Goal: Task Accomplishment & Management: Complete application form

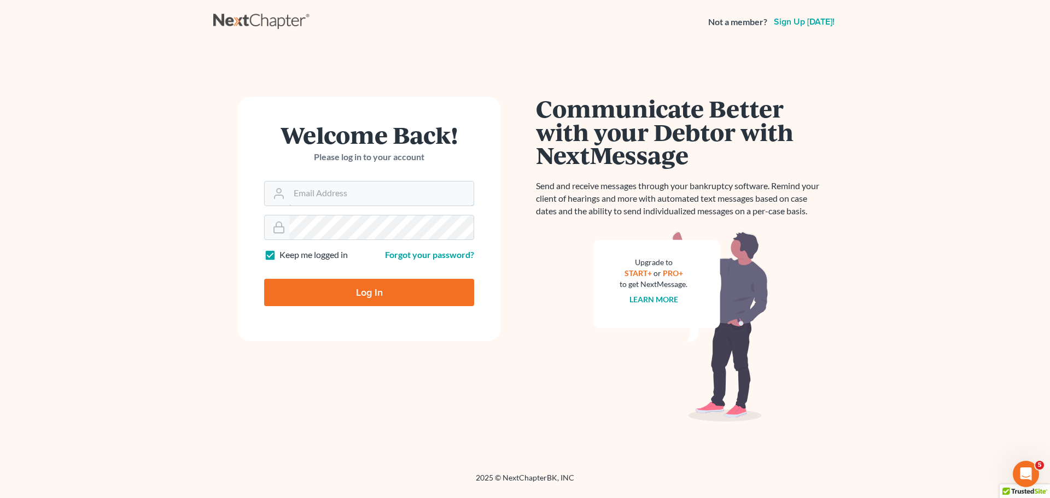
type input "[EMAIL_ADDRESS][DOMAIN_NAME]"
click at [391, 288] on input "Log In" at bounding box center [369, 292] width 210 height 27
type input "Thinking..."
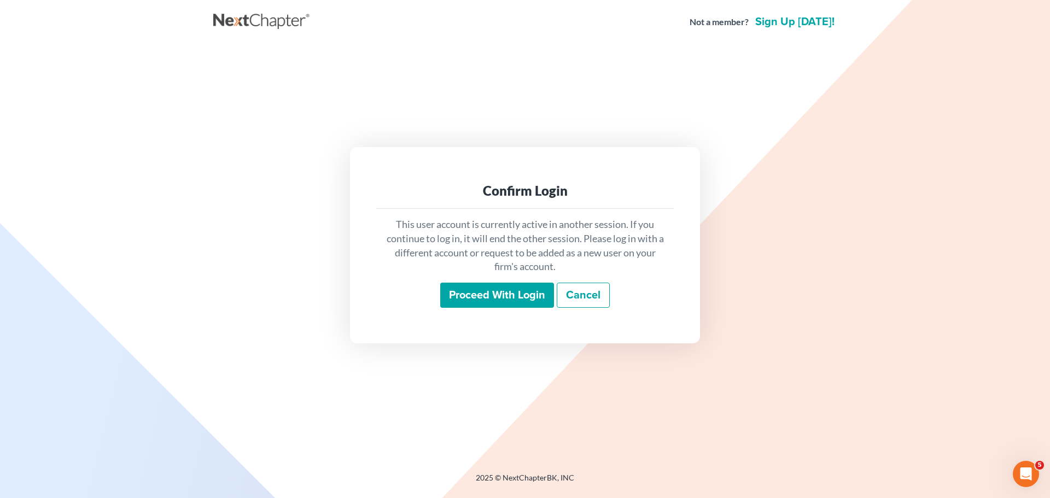
click at [480, 299] on input "Proceed with login" at bounding box center [497, 295] width 114 height 25
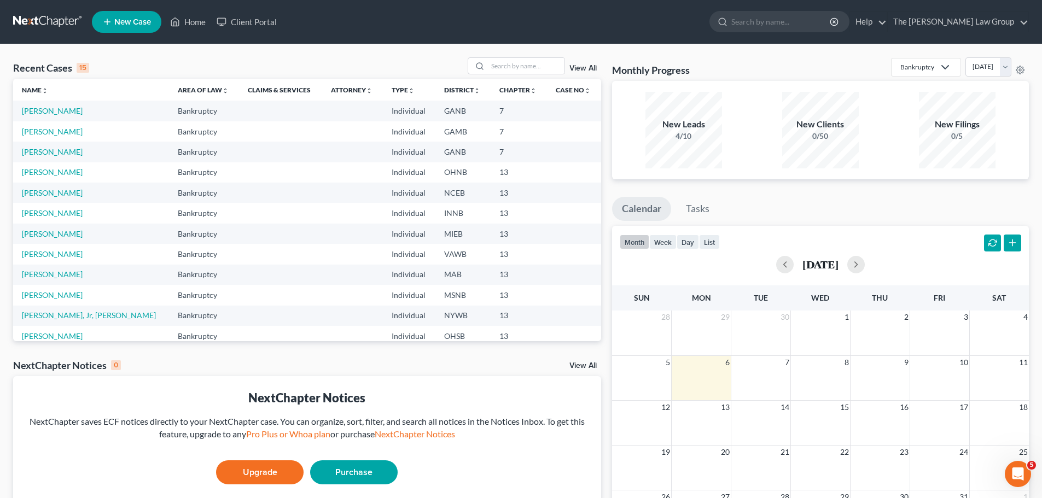
click at [127, 19] on span "New Case" at bounding box center [132, 22] width 37 height 8
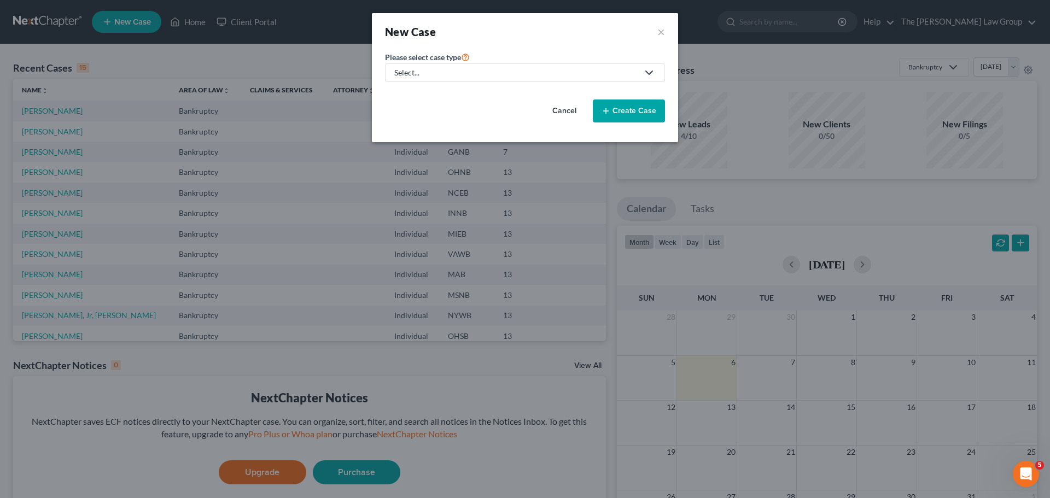
click at [489, 65] on link "Select..." at bounding box center [525, 72] width 280 height 19
click at [410, 100] on link "Bankruptcy" at bounding box center [416, 94] width 63 height 17
select select "19"
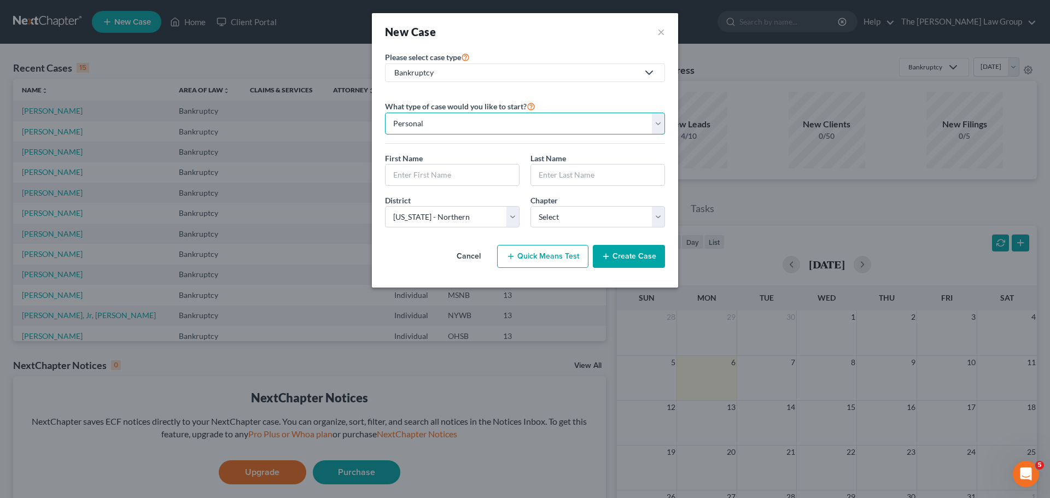
click at [464, 133] on select "Personal Business" at bounding box center [525, 124] width 280 height 22
click at [385, 113] on select "Personal Business" at bounding box center [525, 124] width 280 height 22
click at [468, 184] on input "text" at bounding box center [452, 175] width 133 height 21
click at [452, 154] on div "First Name *" at bounding box center [452, 169] width 145 height 33
click at [444, 174] on input "text" at bounding box center [452, 175] width 133 height 21
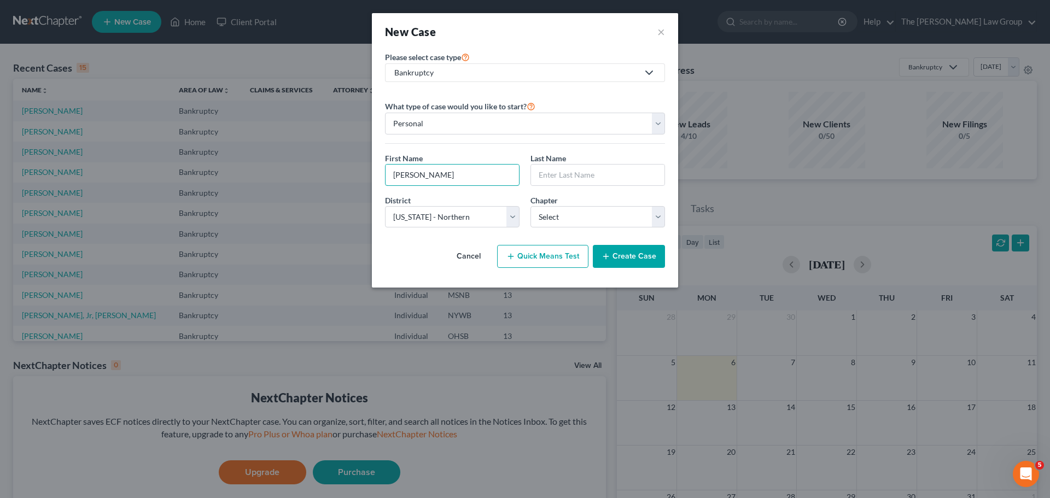
type input "[PERSON_NAME]"
click at [475, 256] on button "Cancel" at bounding box center [469, 257] width 48 height 22
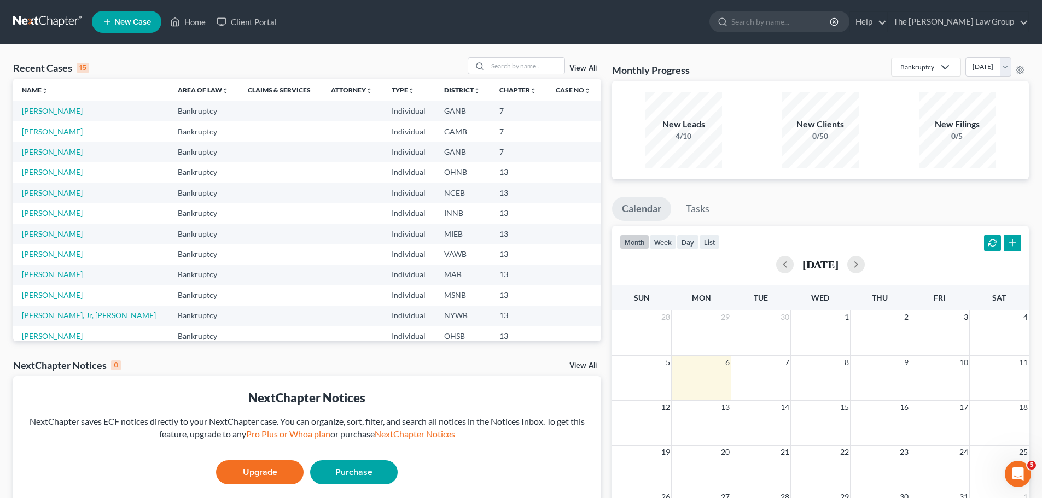
click at [59, 106] on td "[PERSON_NAME]" at bounding box center [91, 111] width 156 height 20
click at [60, 109] on link "[PERSON_NAME]" at bounding box center [52, 110] width 61 height 9
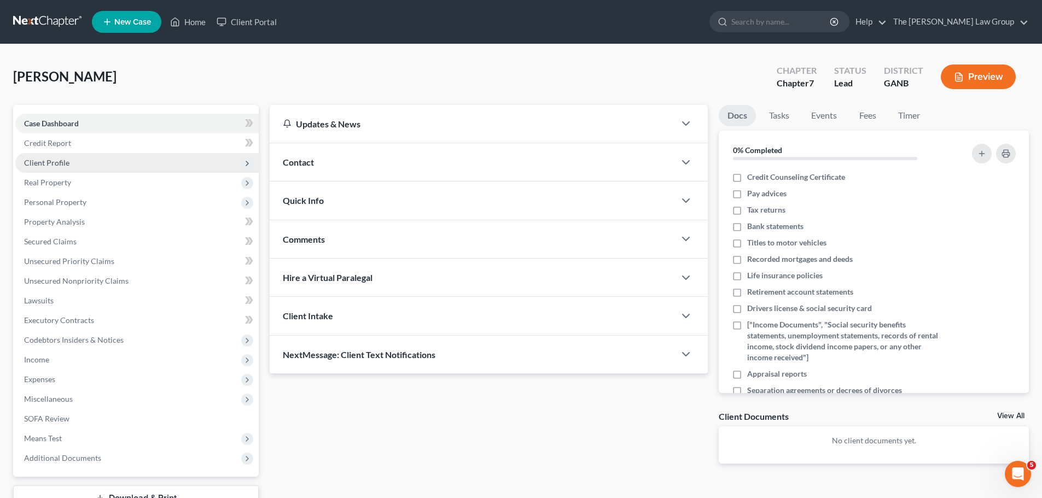
click at [52, 167] on span "Client Profile" at bounding box center [46, 162] width 45 height 9
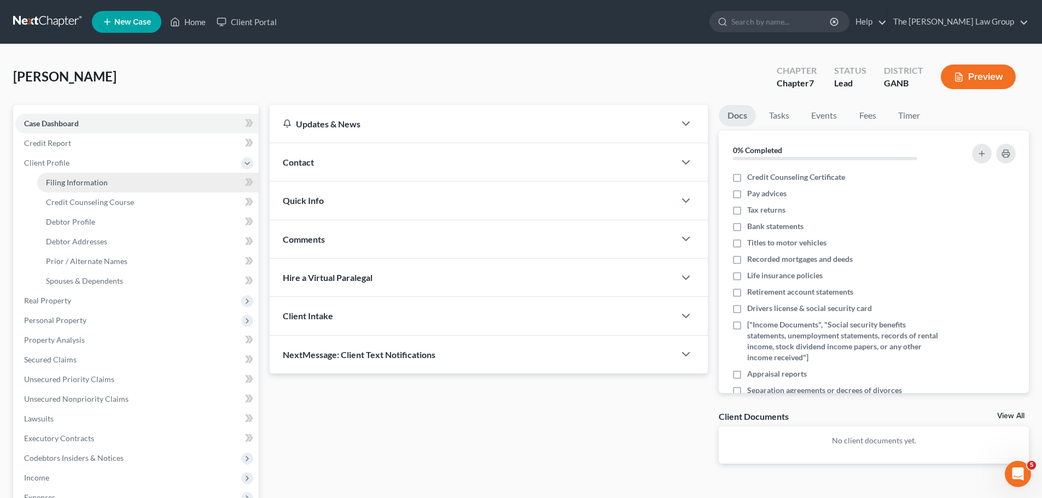
click at [88, 184] on span "Filing Information" at bounding box center [77, 182] width 62 height 9
select select "1"
select select "0"
select select "19"
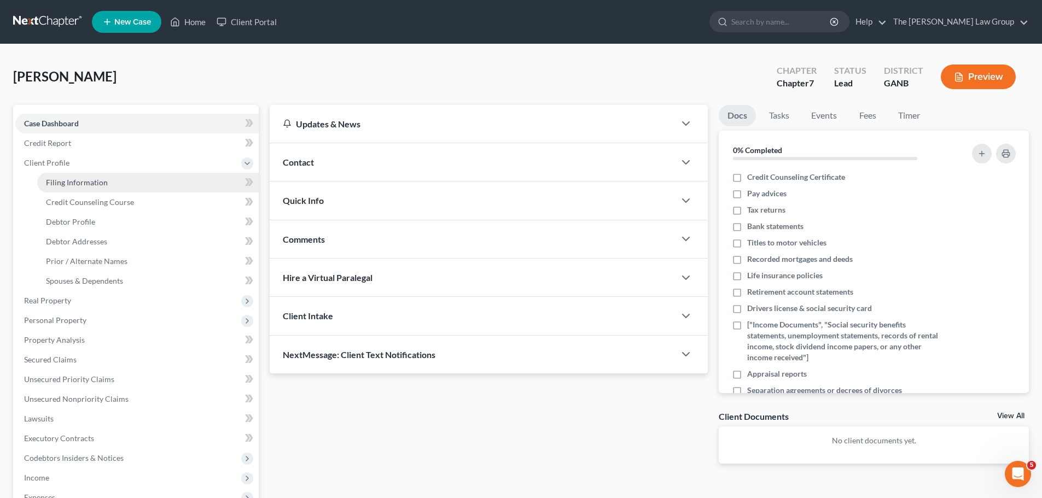
select select "10"
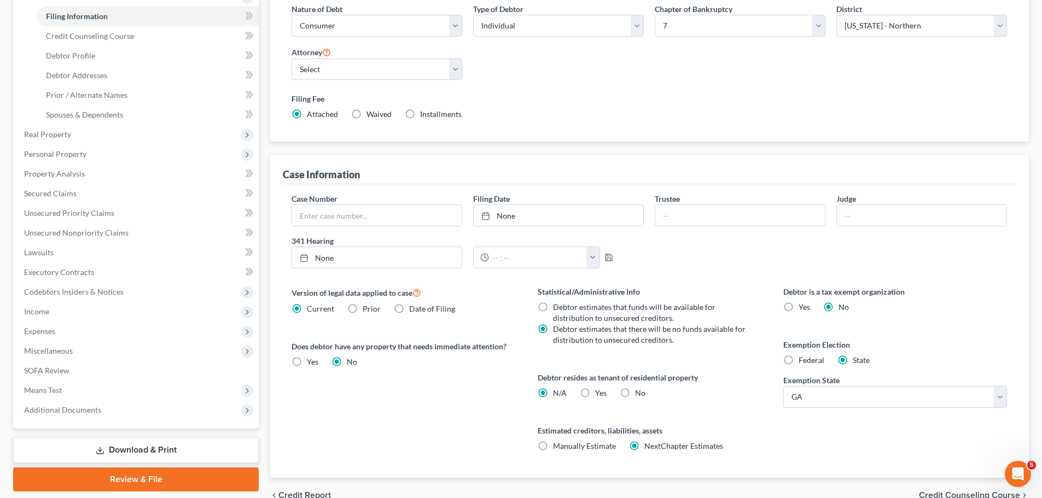
scroll to position [223, 0]
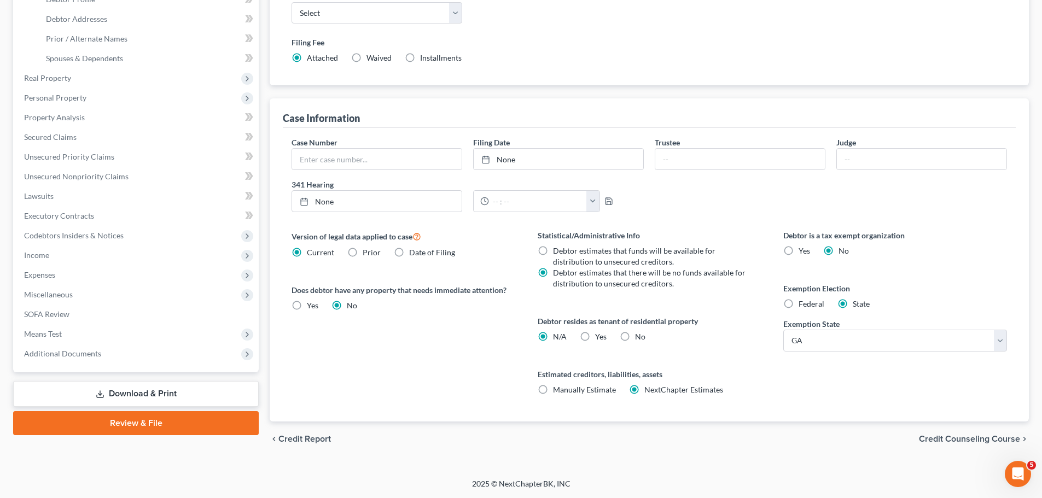
click at [996, 436] on span "Credit Counseling Course" at bounding box center [969, 439] width 101 height 9
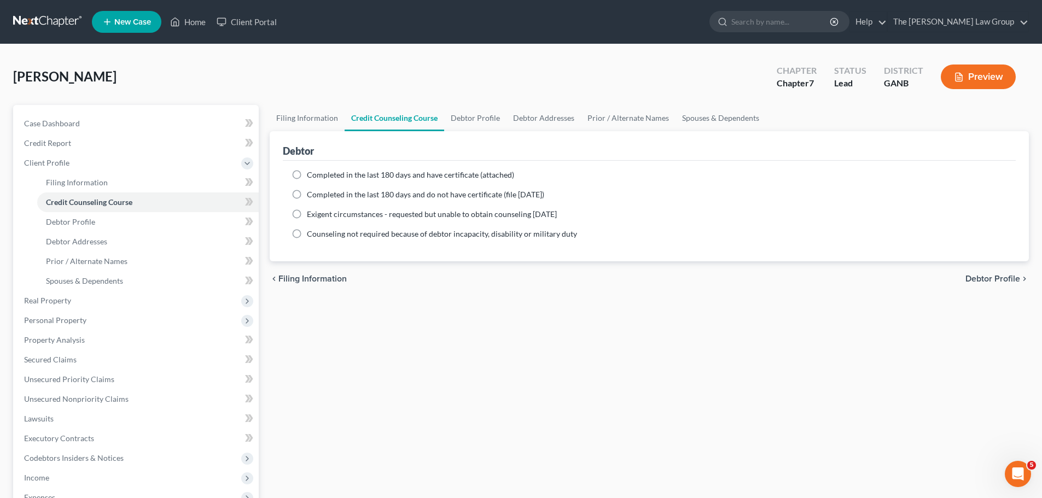
click at [307, 194] on label "Completed in the last 180 days and do not have certificate (file [DATE])" at bounding box center [425, 194] width 237 height 11
click at [311, 194] on input "Completed in the last 180 days and do not have certificate (file [DATE])" at bounding box center [314, 192] width 7 height 7
radio input "true"
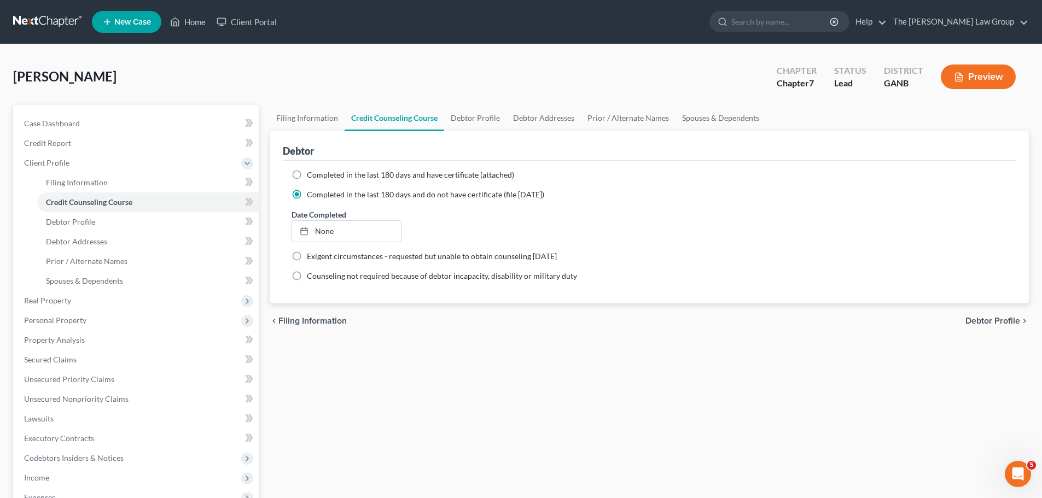
click at [993, 331] on div "chevron_left Filing Information Debtor Profile chevron_right" at bounding box center [649, 321] width 759 height 35
click at [995, 320] on span "Debtor Profile" at bounding box center [992, 321] width 55 height 9
select select "0"
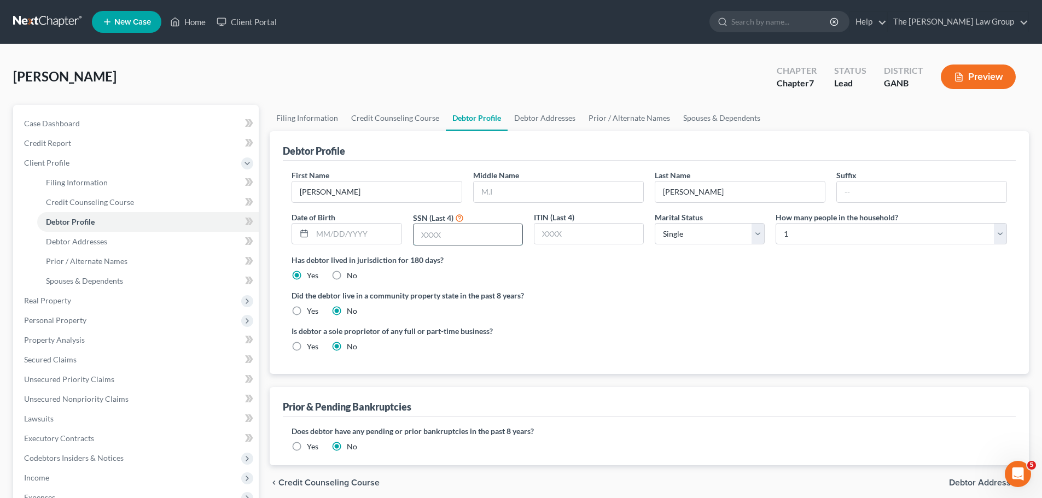
click at [479, 232] on input "text" at bounding box center [467, 234] width 109 height 21
click at [561, 236] on input "text" at bounding box center [588, 234] width 109 height 21
click at [440, 231] on input "text" at bounding box center [467, 234] width 109 height 21
type input "1980"
click at [715, 275] on div "Has debtor lived in jurisdiction for 180 days? Yes No Debtor must reside in jur…" at bounding box center [648, 267] width 715 height 27
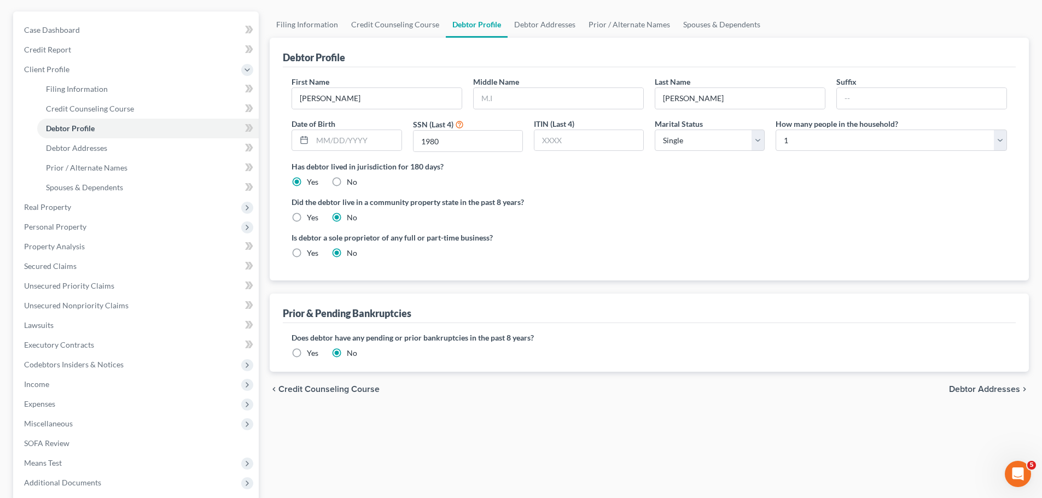
scroll to position [109, 0]
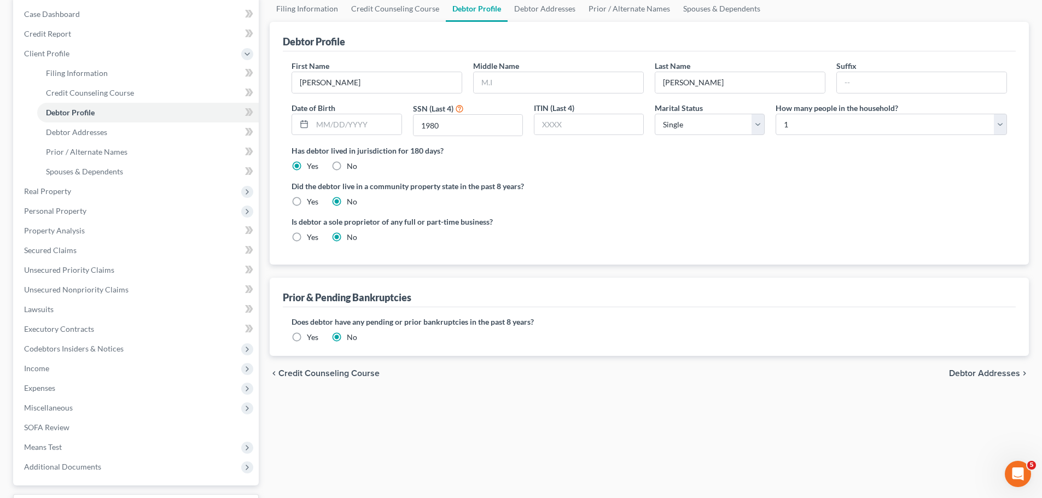
click at [307, 337] on label "Yes" at bounding box center [312, 337] width 11 height 11
click at [311, 337] on input "Yes" at bounding box center [314, 335] width 7 height 7
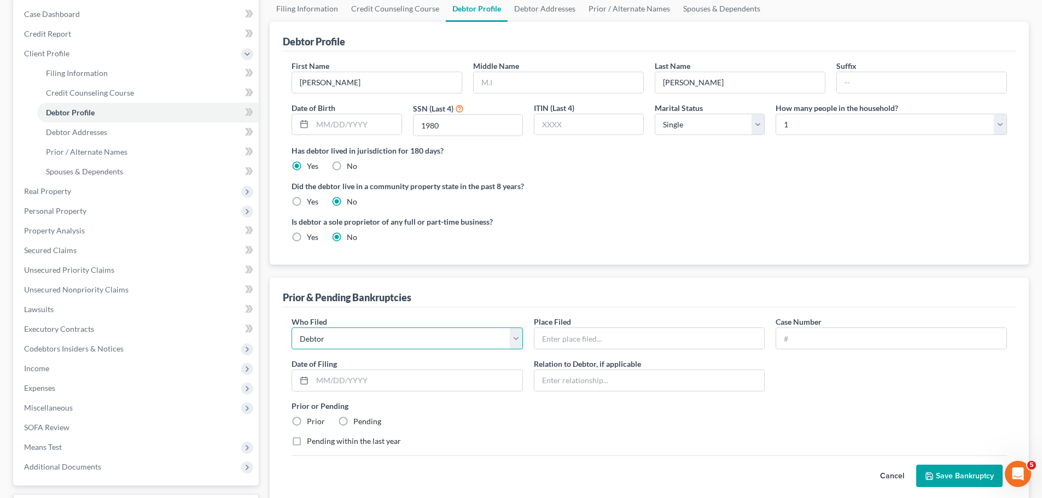
click at [367, 334] on select "Debtor Other" at bounding box center [406, 339] width 231 height 22
click at [624, 341] on input "text" at bounding box center [649, 338] width 230 height 21
type input "[GEOGRAPHIC_DATA][US_STATE]"
click at [832, 347] on input "text" at bounding box center [891, 338] width 230 height 21
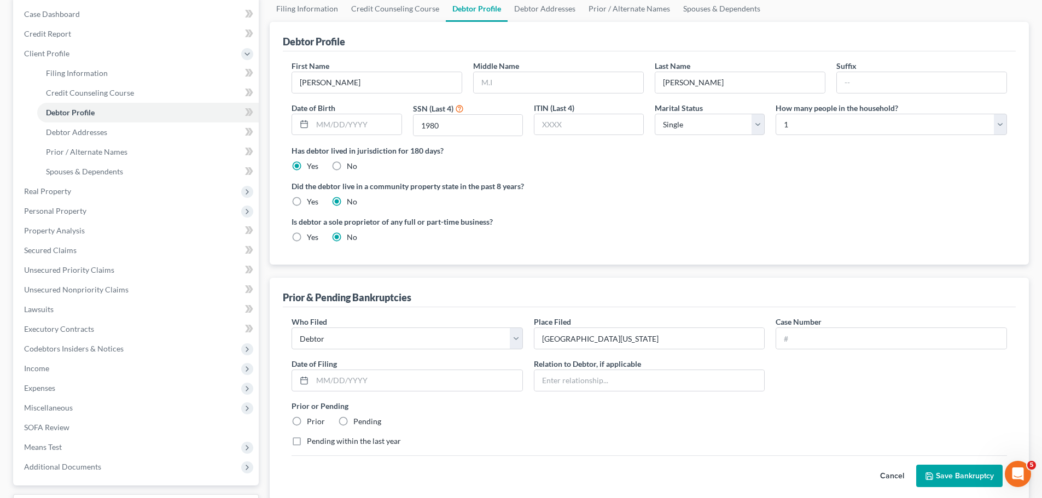
click at [850, 354] on div "Who Filed * Debtor Other Place Filed * Northern District of [US_STATE] Case Num…" at bounding box center [649, 385] width 726 height 139
click at [849, 349] on div "Who Filed * Debtor Other Place Filed * Northern District of [US_STATE] Case Num…" at bounding box center [649, 385] width 726 height 139
click at [849, 343] on input "text" at bounding box center [891, 338] width 230 height 21
type input "25-50198-jwc"
click at [591, 383] on input "text" at bounding box center [649, 380] width 230 height 21
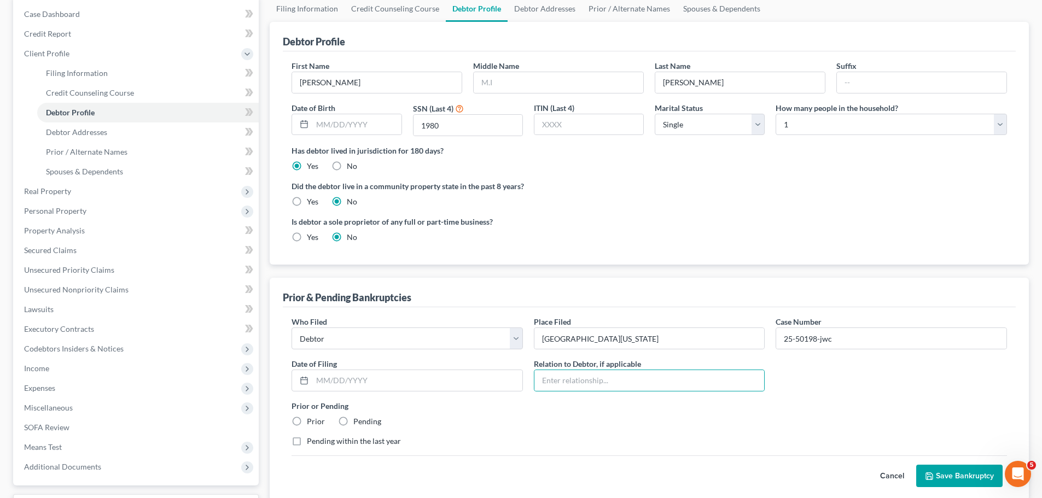
click at [307, 418] on label "Prior" at bounding box center [316, 421] width 18 height 11
click at [311, 418] on input "Prior" at bounding box center [314, 419] width 7 height 7
radio input "true"
click at [307, 418] on label "Prior" at bounding box center [316, 421] width 18 height 11
click at [311, 418] on input "Prior" at bounding box center [314, 419] width 7 height 7
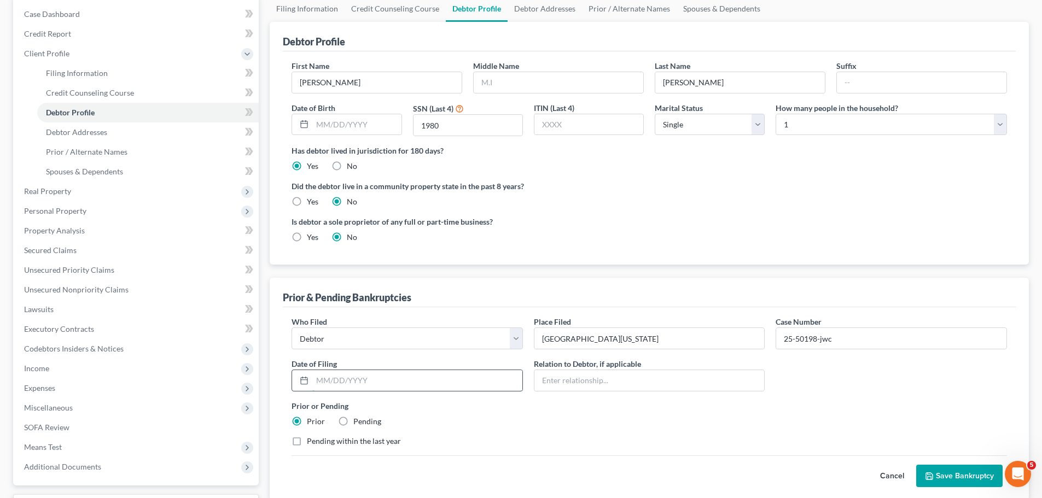
click at [331, 383] on input "text" at bounding box center [417, 380] width 210 height 21
type input "[DATE]"
click at [569, 382] on input "text" at bounding box center [649, 380] width 230 height 21
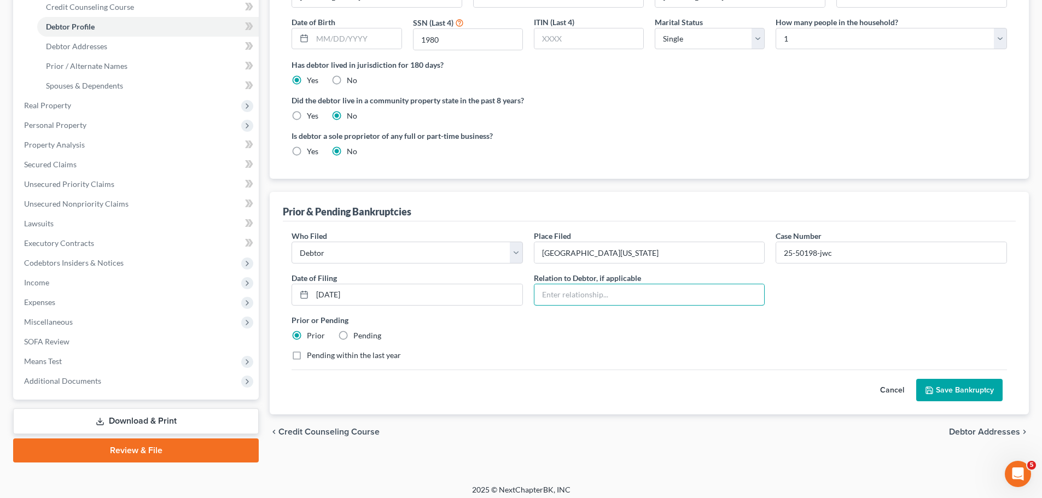
scroll to position [201, 0]
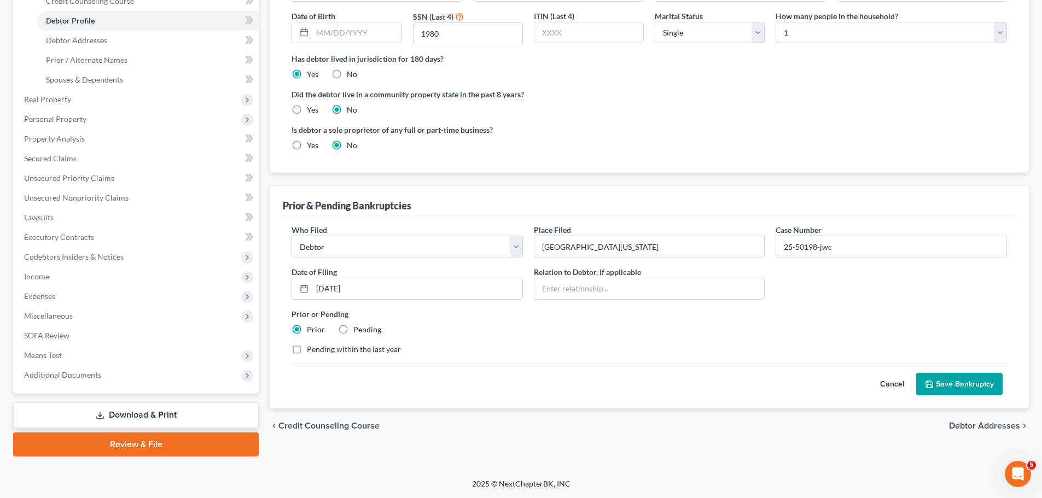
click at [965, 386] on button "Save Bankruptcy" at bounding box center [959, 384] width 86 height 23
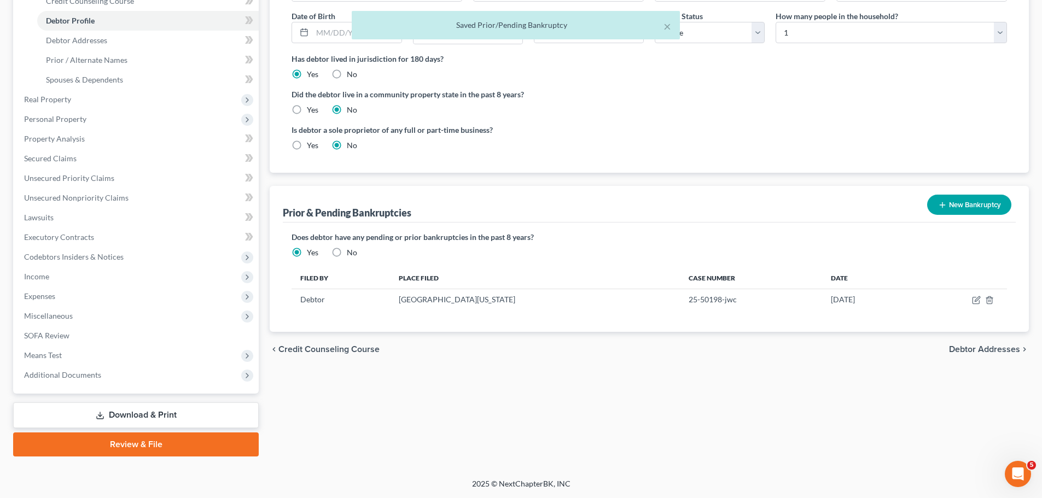
click at [982, 347] on span "Debtor Addresses" at bounding box center [984, 349] width 71 height 9
select select "0"
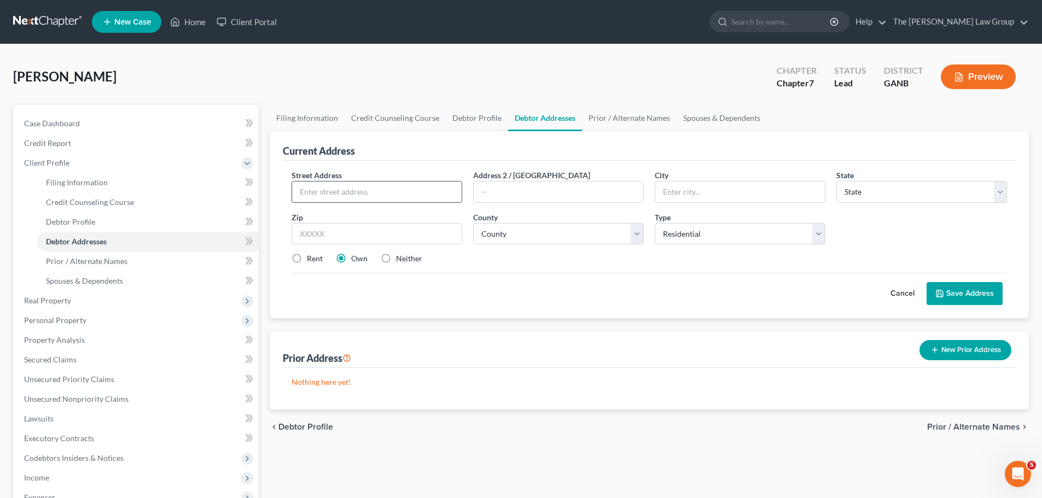
click at [361, 186] on input "text" at bounding box center [377, 192] width 170 height 21
type input "[STREET_ADDRESS][PERSON_NAME]"
type input "STOCCKBRIDGE"
select select "10"
type input "30281"
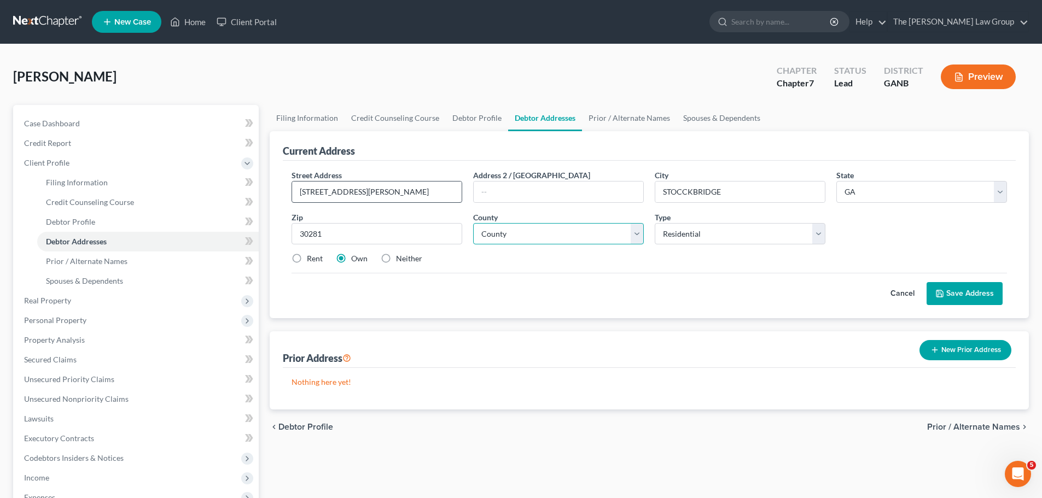
type input "[GEOGRAPHIC_DATA]"
click at [527, 228] on select "County [GEOGRAPHIC_DATA] [GEOGRAPHIC_DATA] [GEOGRAPHIC_DATA] [GEOGRAPHIC_DATA] …" at bounding box center [558, 234] width 171 height 22
select select "74"
click at [473, 223] on select "County [GEOGRAPHIC_DATA] [GEOGRAPHIC_DATA] [GEOGRAPHIC_DATA] [GEOGRAPHIC_DATA] …" at bounding box center [558, 234] width 171 height 22
click at [965, 294] on button "Save Address" at bounding box center [964, 293] width 76 height 23
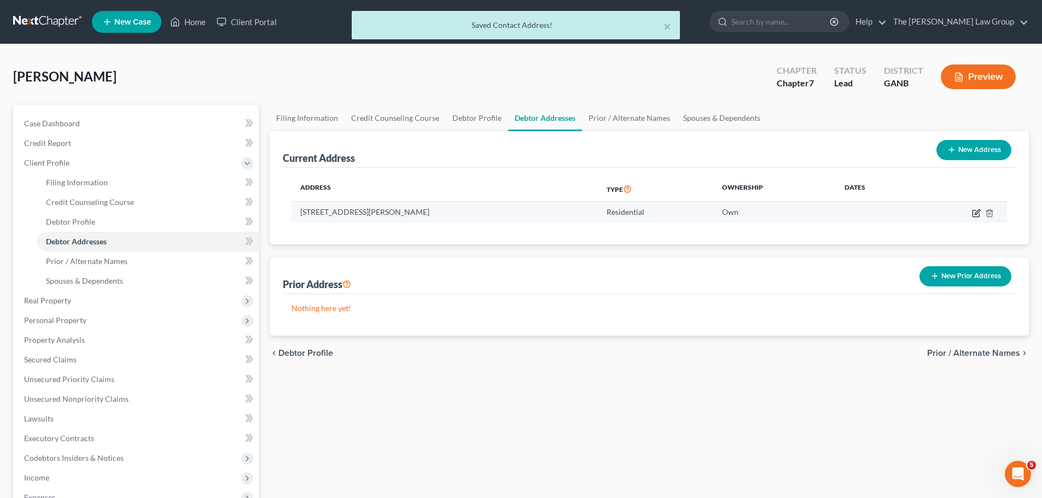
click at [974, 215] on icon "button" at bounding box center [976, 213] width 9 height 9
select select "10"
select select "74"
select select "0"
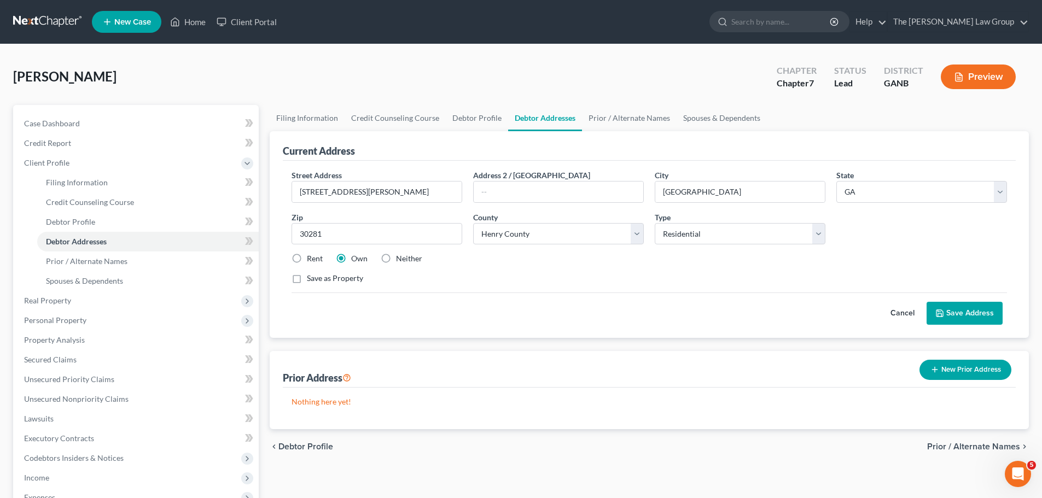
click at [962, 311] on button "Save Address" at bounding box center [964, 313] width 76 height 23
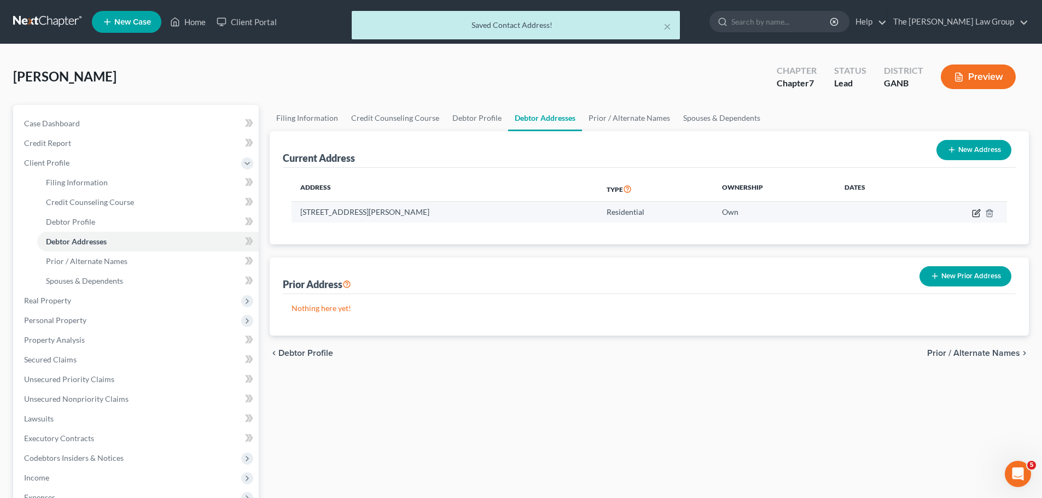
click at [975, 211] on icon "button" at bounding box center [976, 213] width 9 height 9
select select "10"
select select "74"
select select "0"
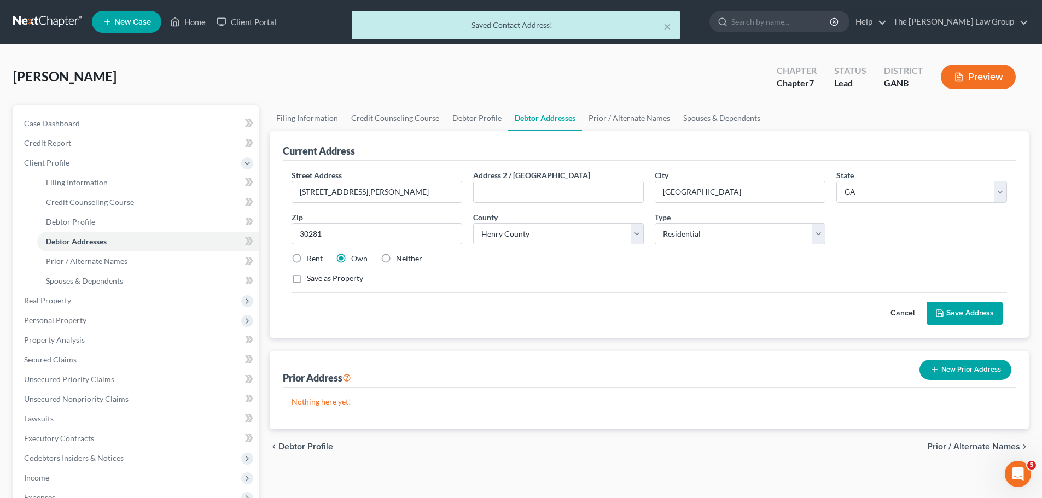
click at [307, 276] on label "Save as Property" at bounding box center [335, 278] width 56 height 11
click at [311, 276] on input "Save as Property" at bounding box center [314, 276] width 7 height 7
checkbox input "true"
click at [959, 304] on button "Save Address" at bounding box center [964, 313] width 76 height 23
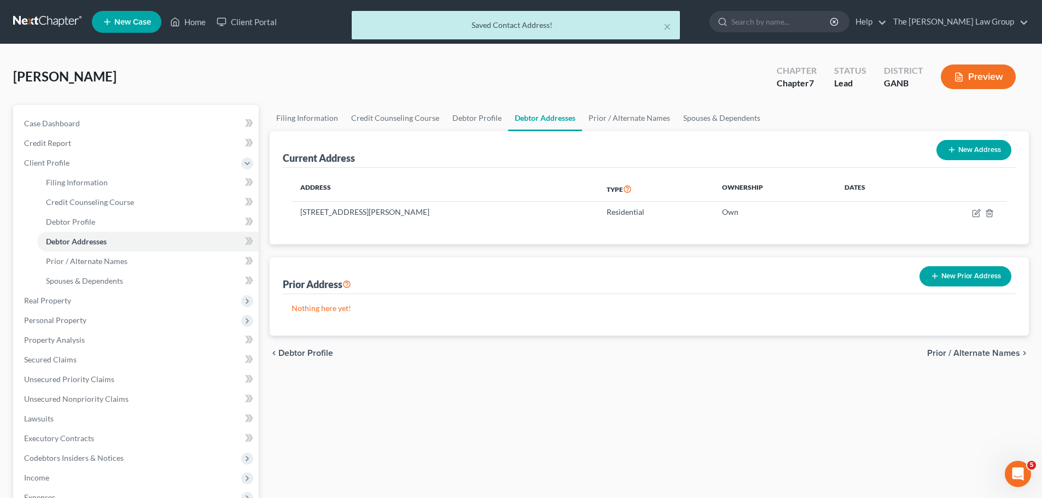
click at [966, 351] on span "Prior / Alternate Names" at bounding box center [973, 353] width 93 height 9
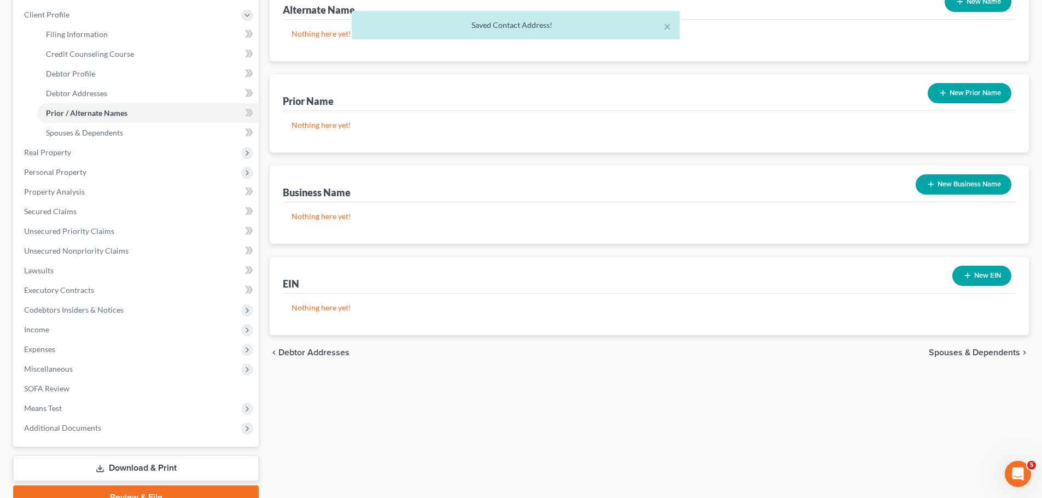
scroll to position [201, 0]
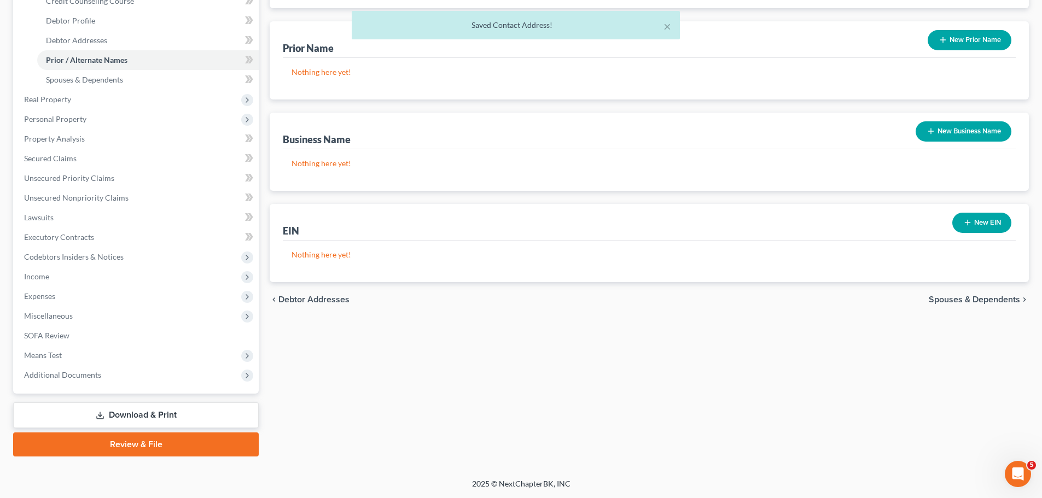
click at [981, 299] on span "Spouses & Dependents" at bounding box center [974, 299] width 91 height 9
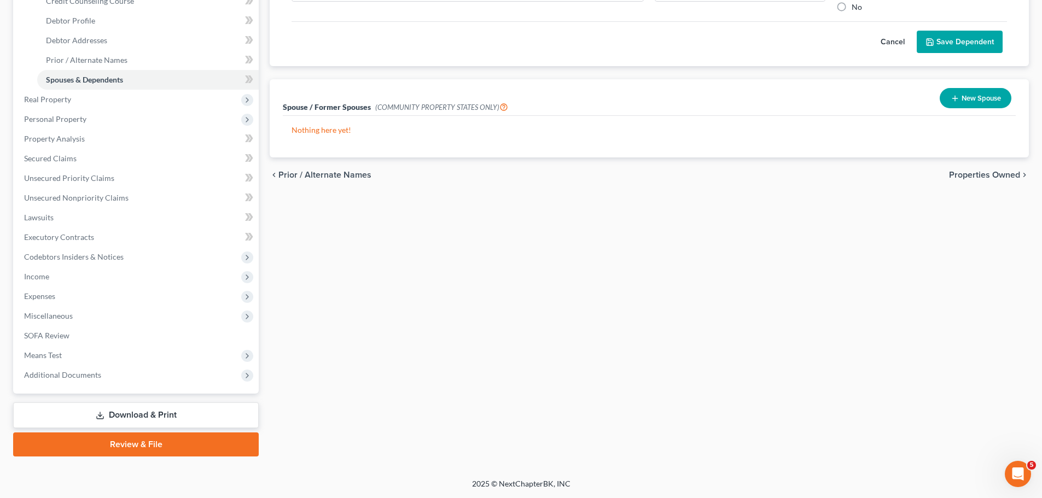
click at [988, 172] on span "Properties Owned" at bounding box center [984, 175] width 71 height 9
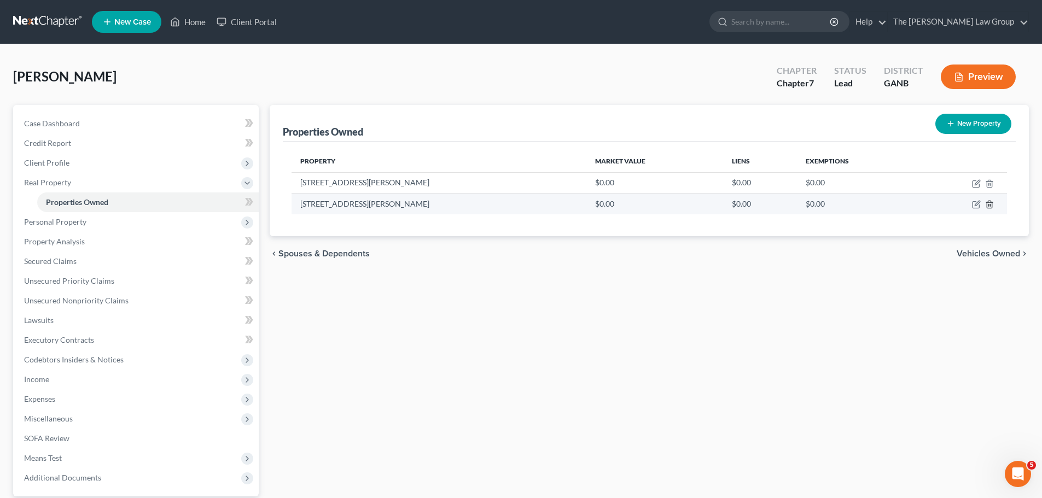
click at [992, 206] on icon "button" at bounding box center [989, 204] width 5 height 7
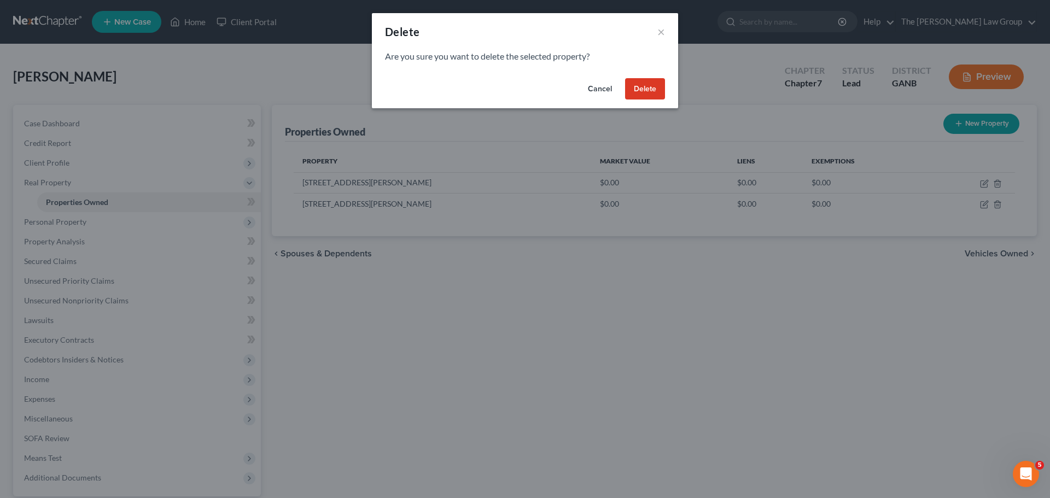
click at [634, 86] on button "Delete" at bounding box center [645, 89] width 40 height 22
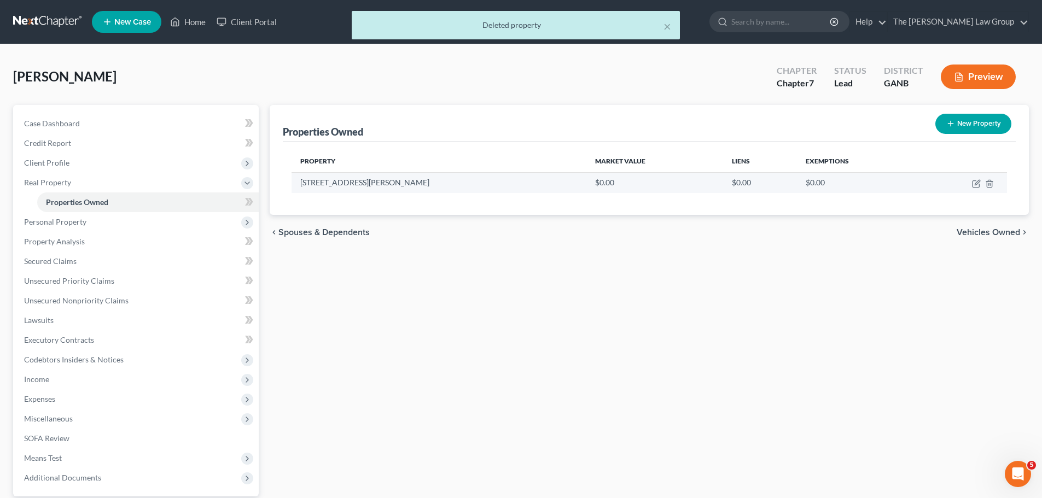
click at [983, 183] on td at bounding box center [963, 182] width 88 height 21
click at [973, 183] on icon "button" at bounding box center [975, 184] width 7 height 7
select select "10"
select select "74"
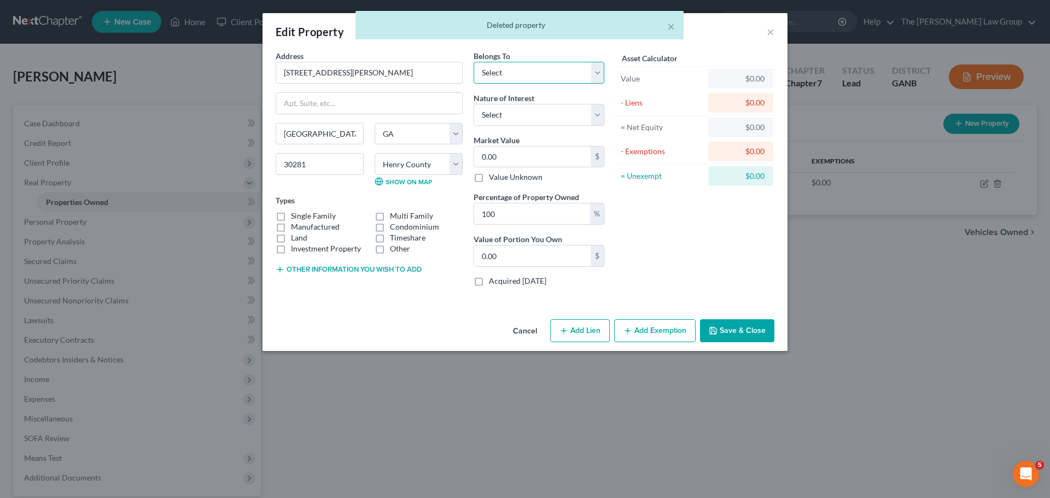
click at [541, 73] on select "Select Debtor 1 Only Debtor 2 Only Debtor 1 And Debtor 2 Only At Least One Of T…" at bounding box center [539, 73] width 131 height 22
select select "0"
click at [474, 62] on select "Select Debtor 1 Only Debtor 2 Only Debtor 1 And Debtor 2 Only At Least One Of T…" at bounding box center [539, 73] width 131 height 22
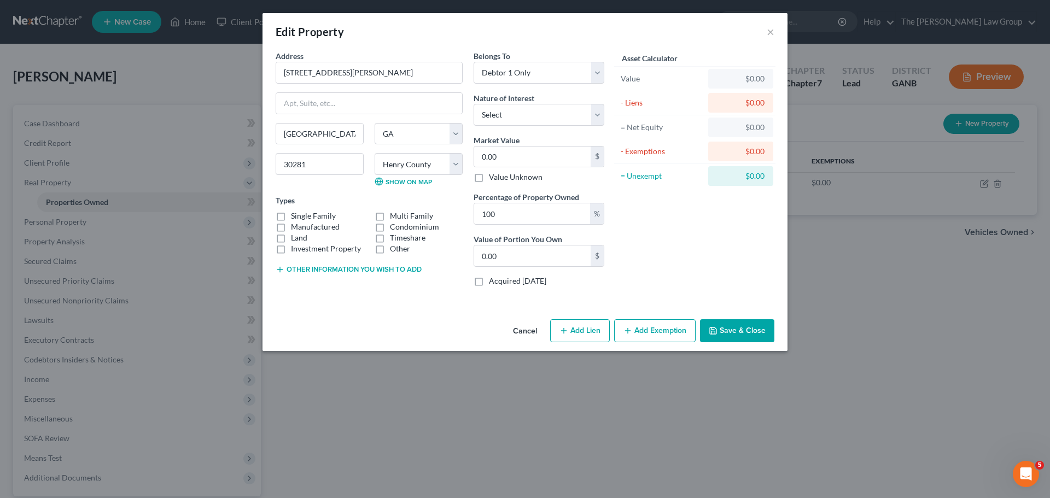
click at [291, 215] on label "Single Family" at bounding box center [313, 216] width 45 height 11
click at [295, 215] on input "Single Family" at bounding box center [298, 214] width 7 height 7
checkbox input "true"
click at [534, 111] on select "Select Fee Simple Joint Tenant Life Estate Equitable Interest Future Interest T…" at bounding box center [539, 115] width 131 height 22
select select "0"
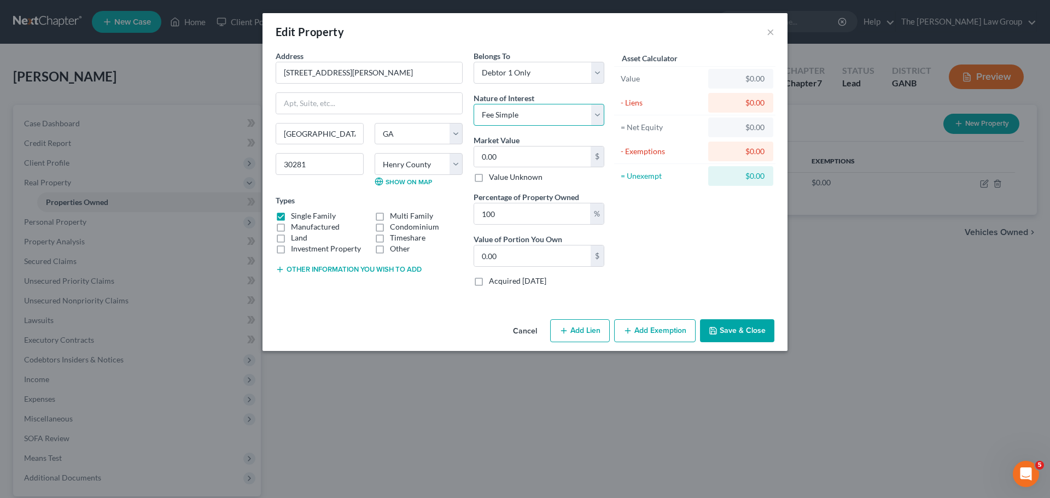
click at [474, 104] on select "Select Fee Simple Joint Tenant Life Estate Equitable Interest Future Interest T…" at bounding box center [539, 115] width 131 height 22
click at [538, 159] on input "0.00" at bounding box center [532, 157] width 116 height 21
click at [512, 161] on input "0.00" at bounding box center [532, 157] width 116 height 21
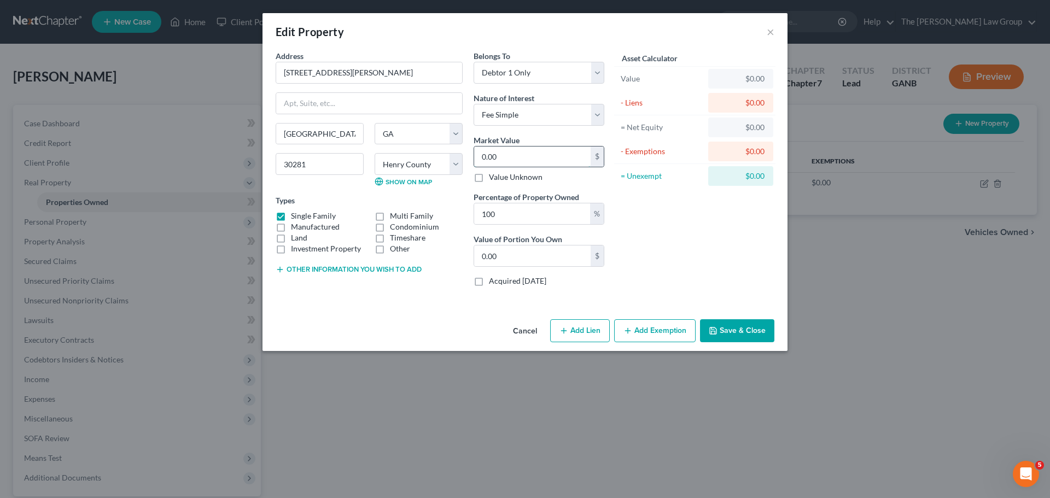
type input "2"
type input "2.00"
type input "27"
type input "27.00"
type input "270"
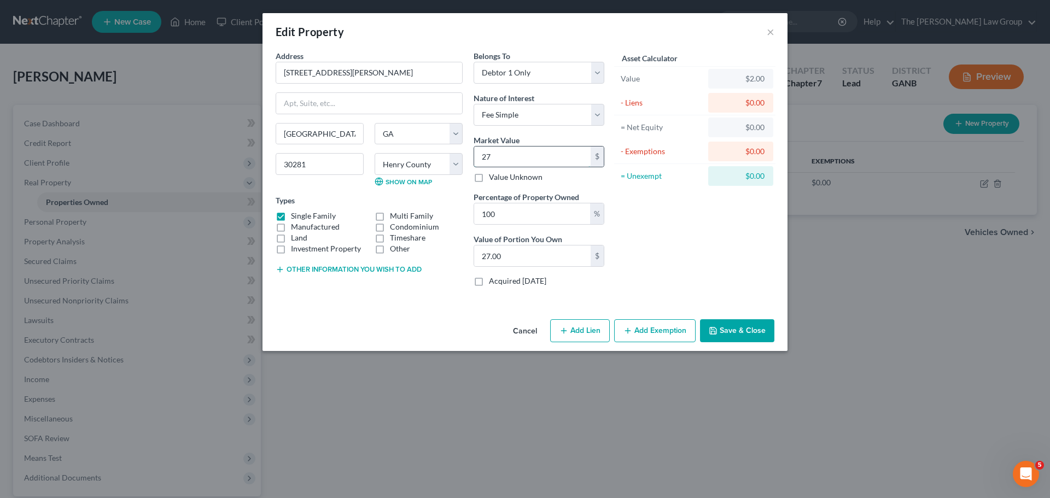
type input "270.00"
type input "2700"
type input "2,700.00"
type input "2,7000"
type input "27,000.00"
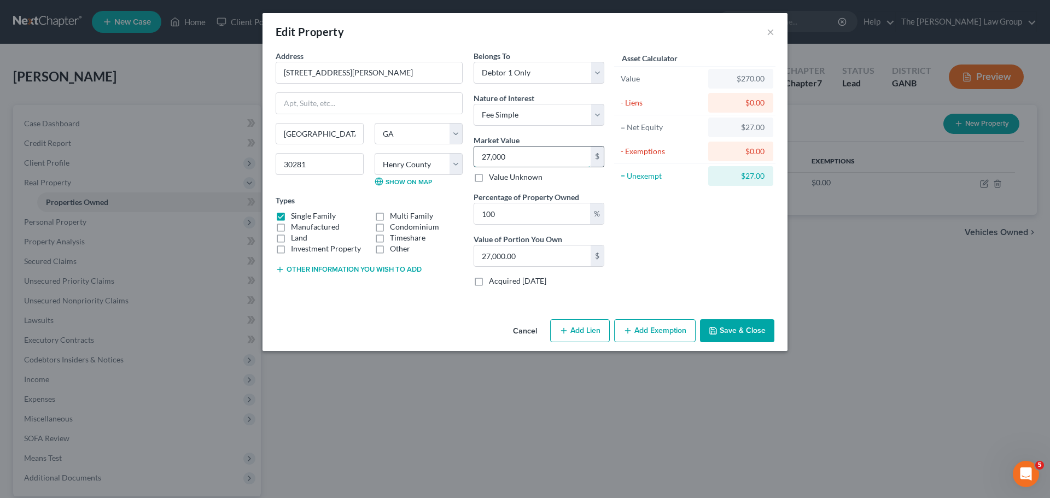
type input "27,0000"
type input "270,000.00"
type input "270,000"
click at [597, 329] on button "Add Lien" at bounding box center [580, 330] width 60 height 23
select select "0"
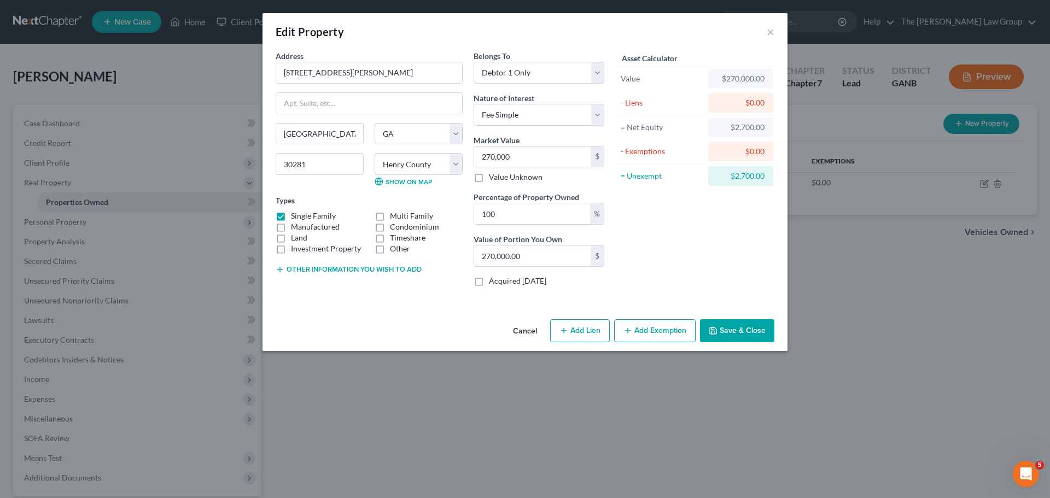
select select "0"
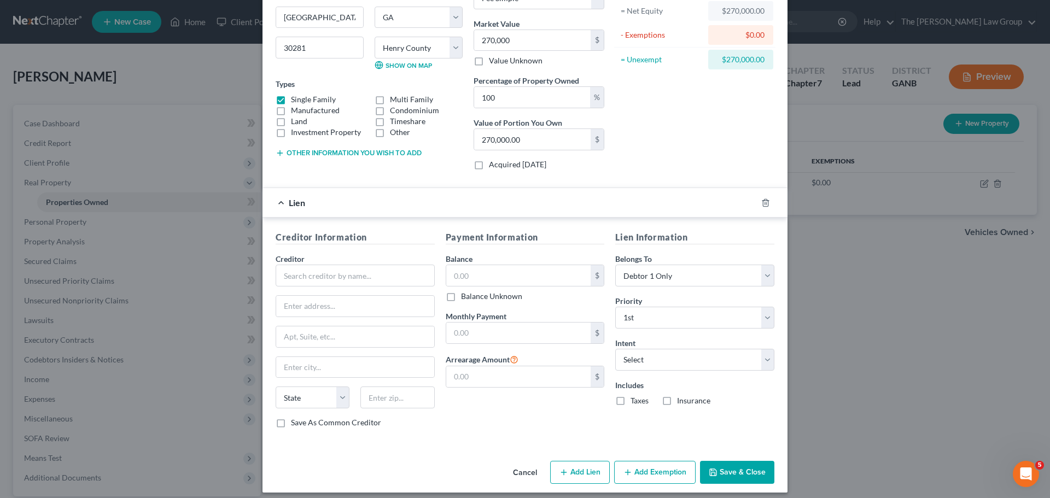
scroll to position [124, 0]
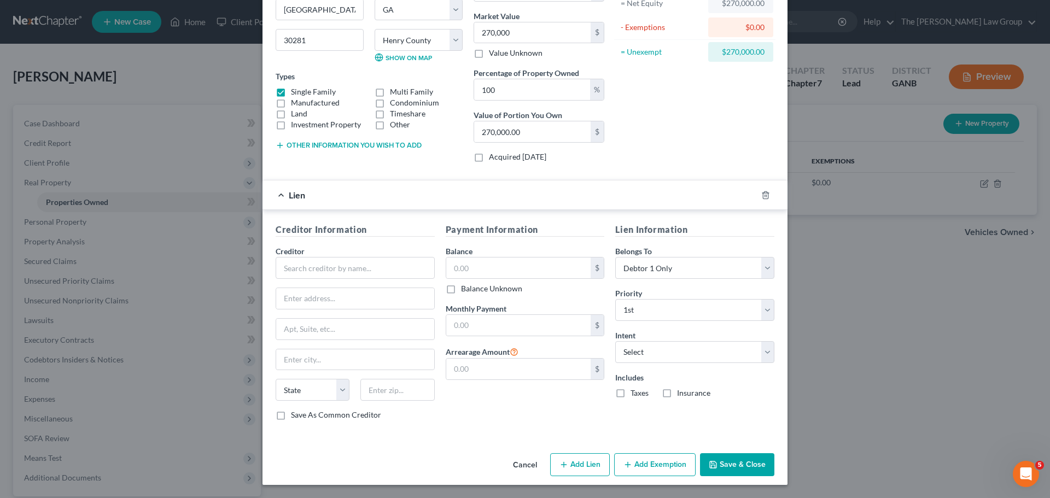
click at [305, 252] on div "Creditor *" at bounding box center [355, 262] width 159 height 33
click at [307, 269] on input "text" at bounding box center [355, 268] width 159 height 22
click at [307, 269] on input "sHELLPOINT mORTGAGE" at bounding box center [355, 268] width 159 height 22
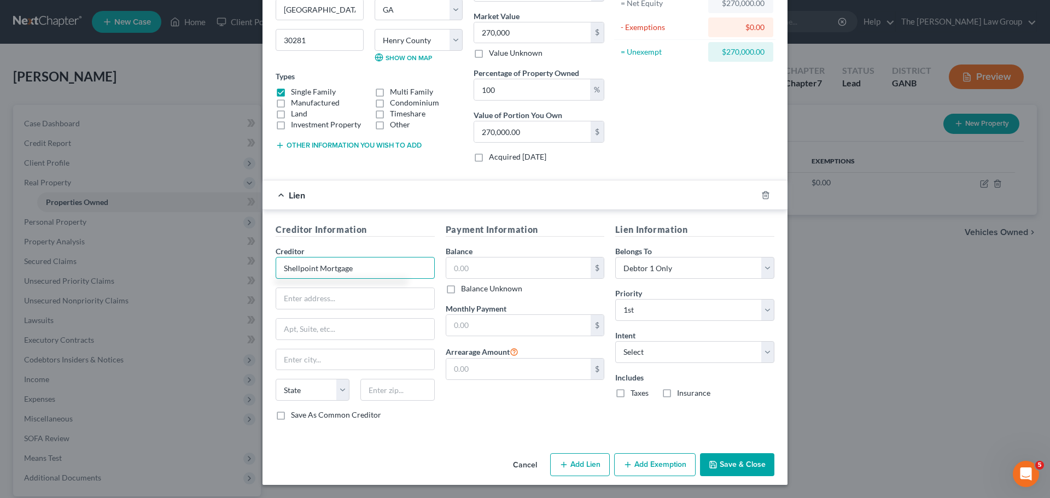
type input "Shellpoint Mortgage"
type input "x"
type input "P.O. Box 10826"
click at [289, 360] on input "text" at bounding box center [355, 359] width 158 height 21
type input "[GEOGRAPHIC_DATA]"
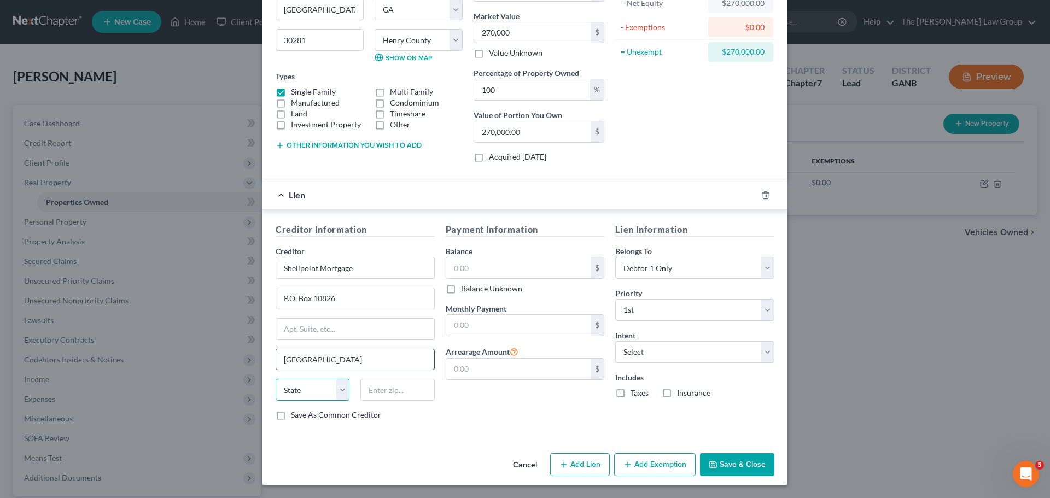
select select "42"
type input "29603"
click at [335, 417] on label "Save As Common Creditor" at bounding box center [336, 415] width 90 height 11
click at [302, 417] on input "Save As Common Creditor" at bounding box center [298, 413] width 7 height 7
checkbox input "true"
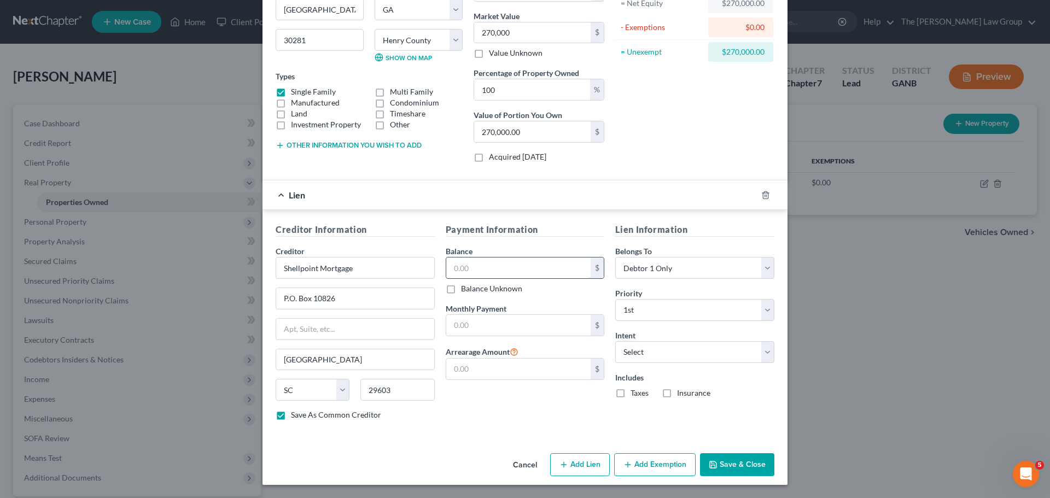
click at [557, 266] on input "text" at bounding box center [518, 268] width 145 height 21
type input "291,600"
click at [561, 290] on div "Balance Unknown" at bounding box center [525, 288] width 159 height 11
click at [648, 348] on select "Select Surrender Redeem Reaffirm Avoid Other" at bounding box center [694, 352] width 159 height 22
select select "2"
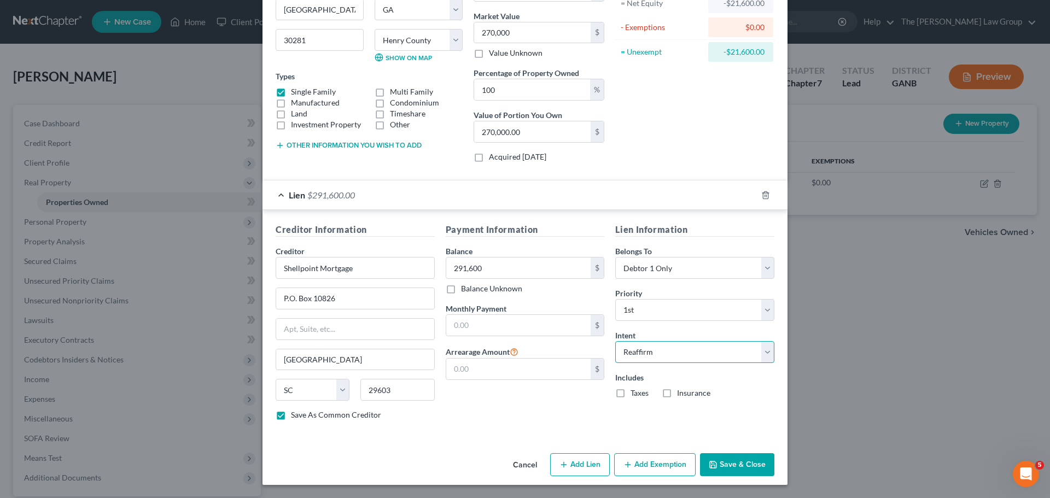
click at [615, 341] on select "Select Surrender Redeem Reaffirm Avoid Other" at bounding box center [694, 352] width 159 height 22
click at [633, 462] on button "Add Exemption" at bounding box center [654, 464] width 81 height 23
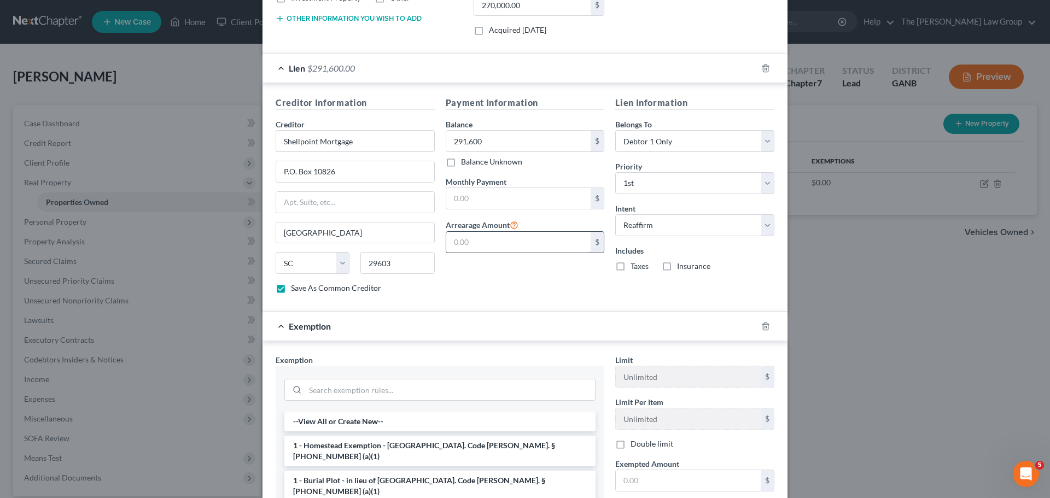
scroll to position [418, 0]
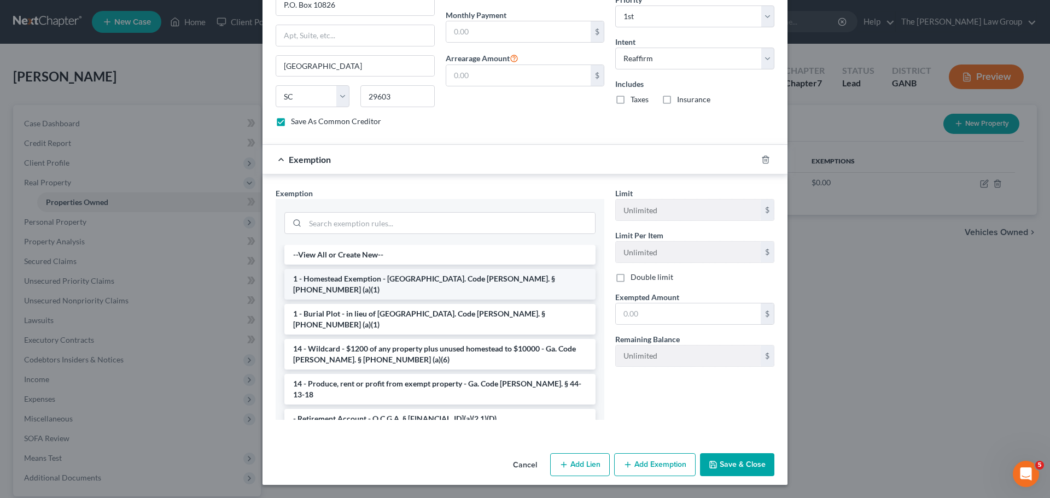
click at [351, 277] on li "1 - Homestead Exemption - [GEOGRAPHIC_DATA]. Code [PERSON_NAME]. § [PHONE_NUMBE…" at bounding box center [439, 284] width 311 height 31
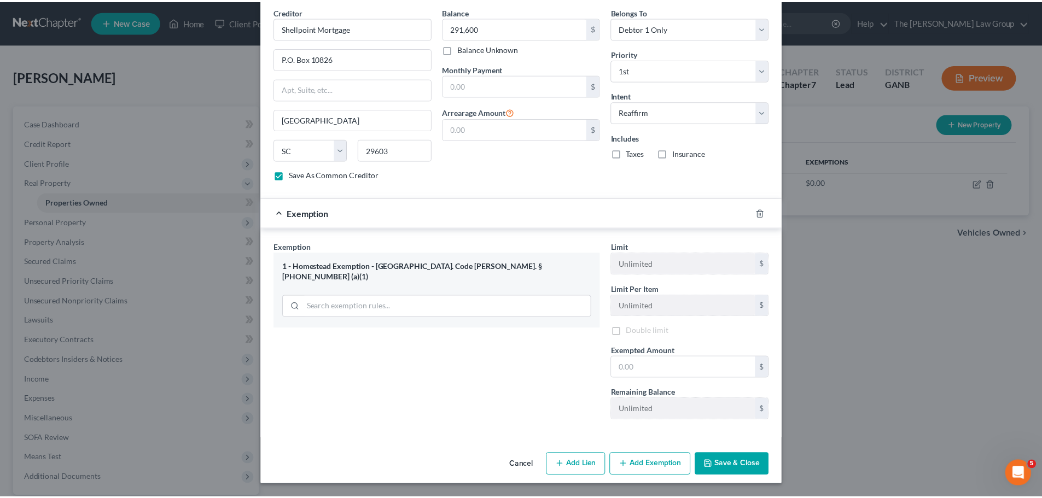
scroll to position [366, 0]
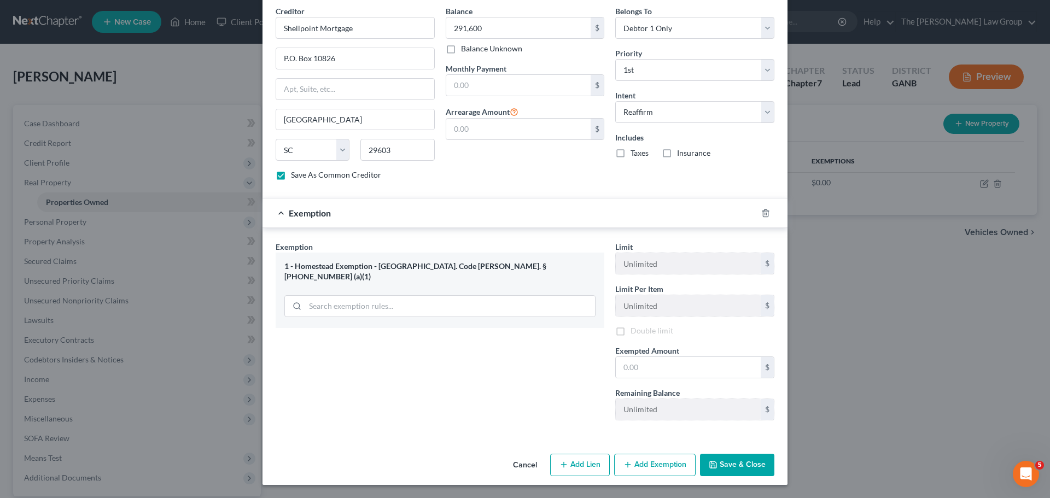
click at [351, 277] on div "1 - Homestead Exemption - [GEOGRAPHIC_DATA]. Code [PERSON_NAME]. § [PHONE_NUMBE…" at bounding box center [440, 290] width 329 height 75
click at [642, 360] on input "text" at bounding box center [688, 367] width 145 height 21
type input "21,500"
click at [735, 467] on button "Save & Close" at bounding box center [737, 465] width 74 height 23
checkbox input "false"
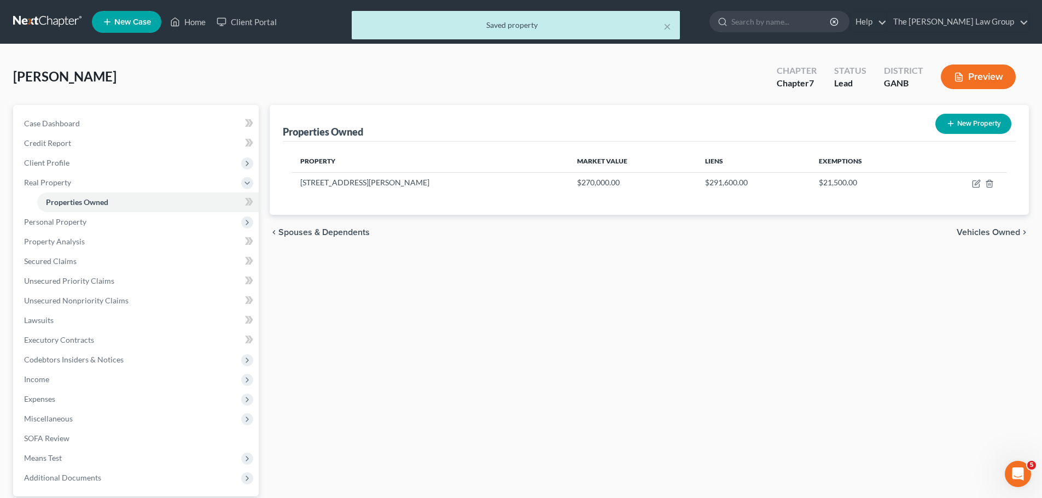
click at [985, 231] on span "Vehicles Owned" at bounding box center [988, 232] width 63 height 9
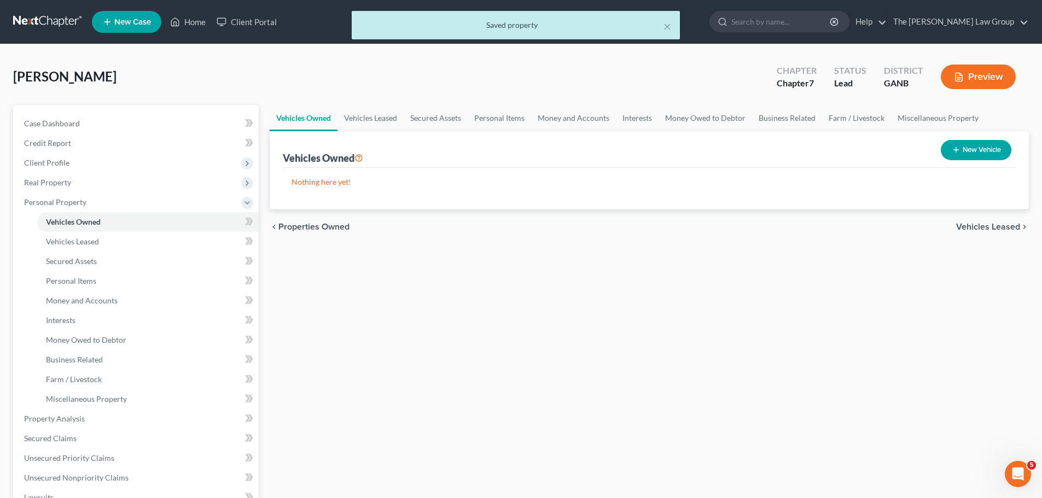
click at [985, 234] on div "chevron_left Properties Owned Vehicles Leased chevron_right" at bounding box center [649, 226] width 759 height 35
click at [985, 226] on span "Vehicles Leased" at bounding box center [988, 227] width 64 height 9
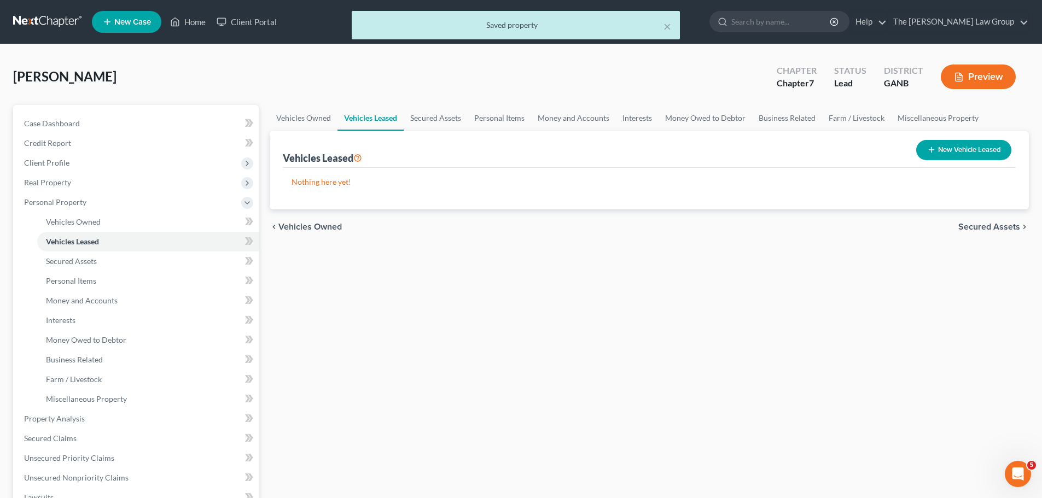
click at [985, 226] on span "Secured Assets" at bounding box center [989, 227] width 62 height 9
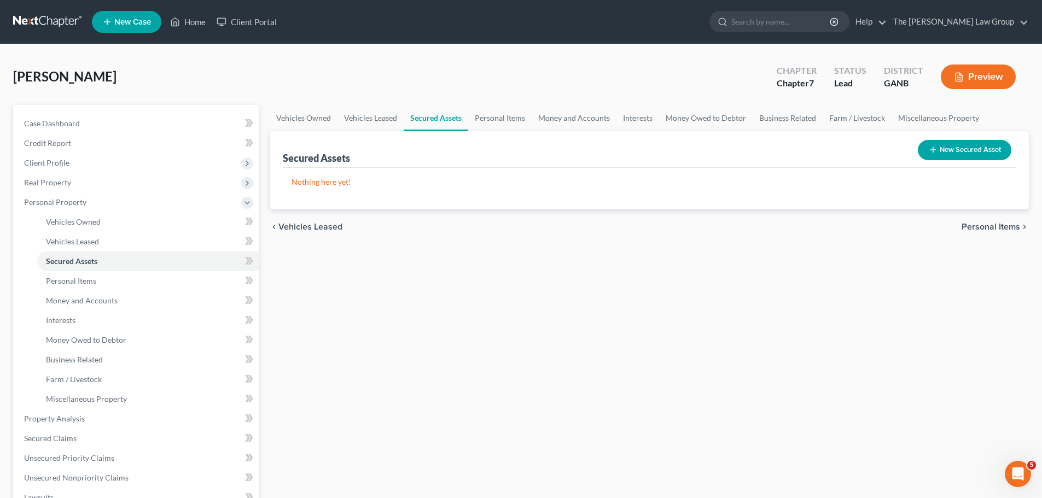
click at [960, 144] on button "New Secured Asset" at bounding box center [965, 150] width 94 height 20
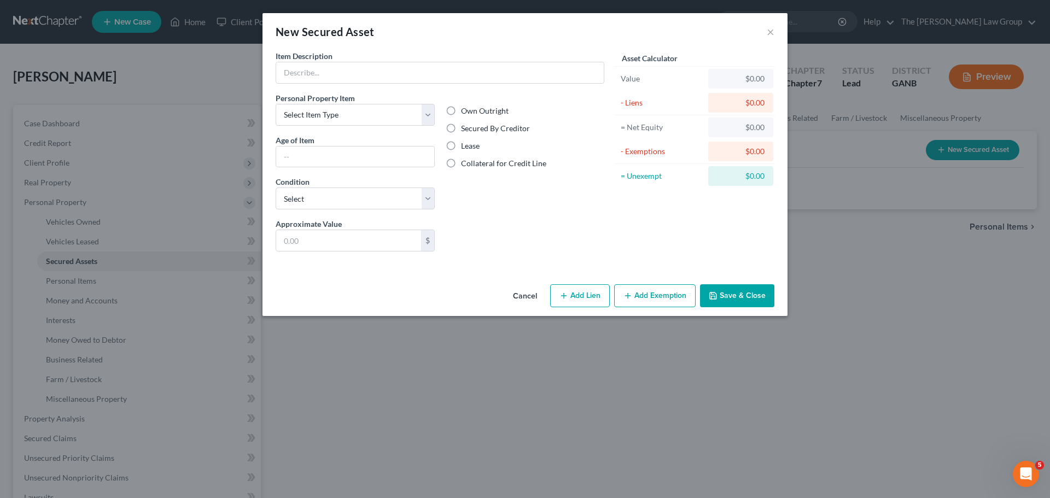
click at [521, 290] on button "Cancel" at bounding box center [525, 296] width 42 height 22
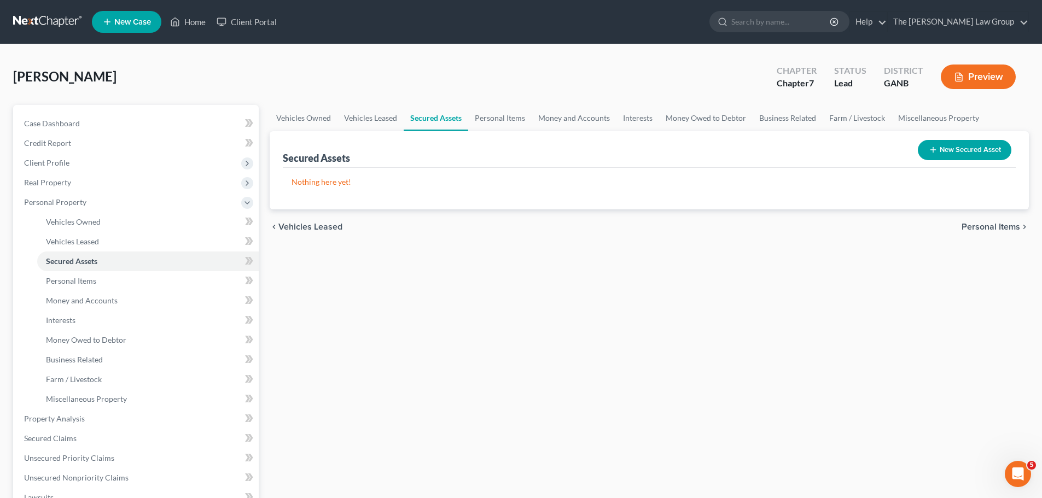
click at [1008, 226] on span "Personal Items" at bounding box center [990, 227] width 59 height 9
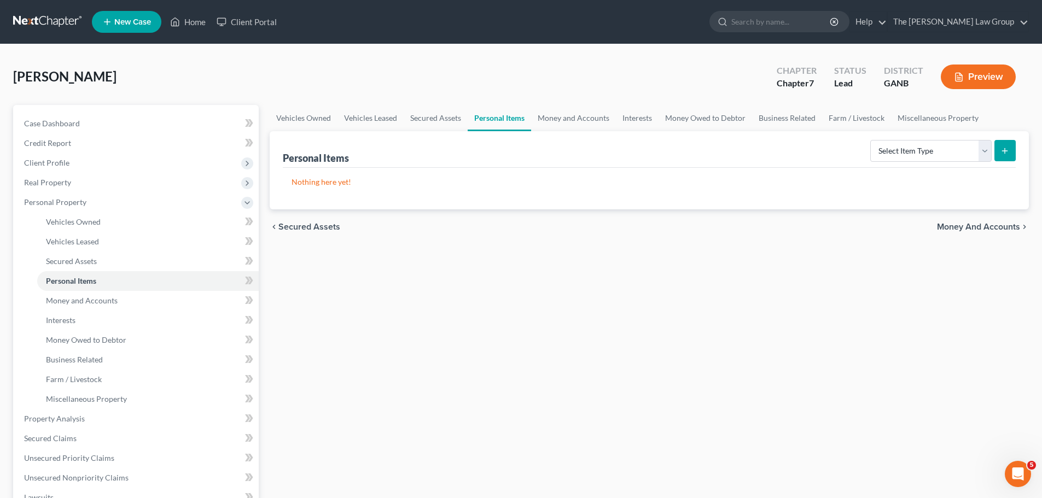
click at [1008, 226] on span "Money and Accounts" at bounding box center [978, 227] width 83 height 9
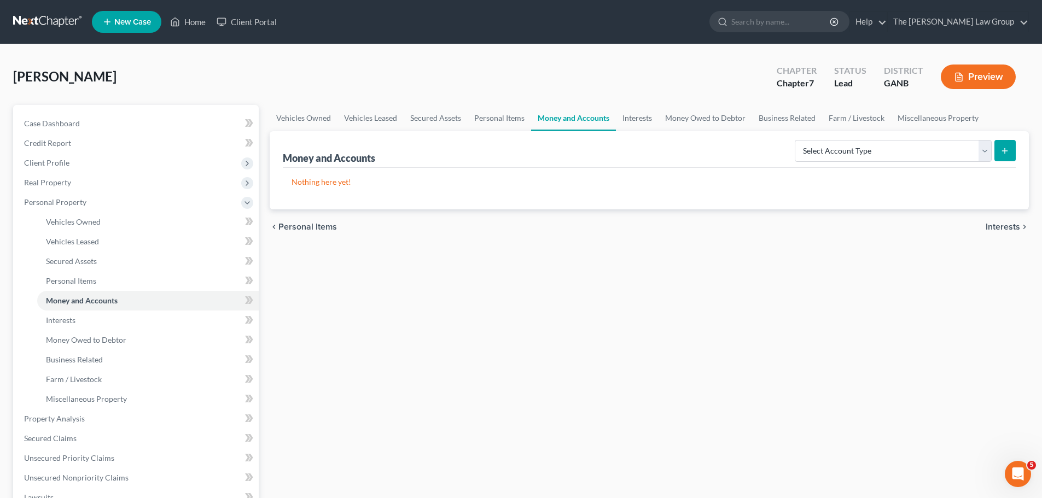
click at [1009, 221] on div "chevron_left Personal Items Interests chevron_right" at bounding box center [649, 226] width 759 height 35
click at [1008, 225] on span "Interests" at bounding box center [1002, 227] width 34 height 9
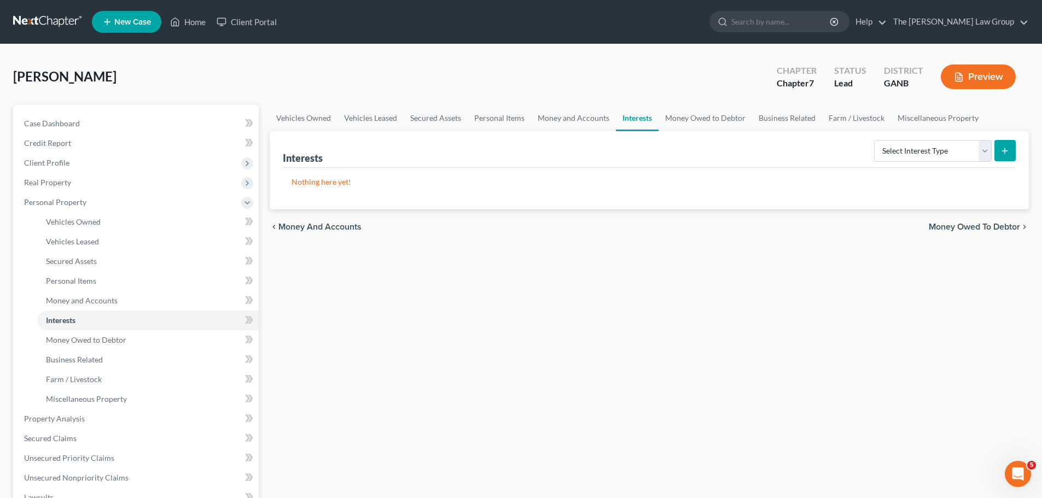
click at [972, 228] on span "Money Owed to Debtor" at bounding box center [974, 227] width 91 height 9
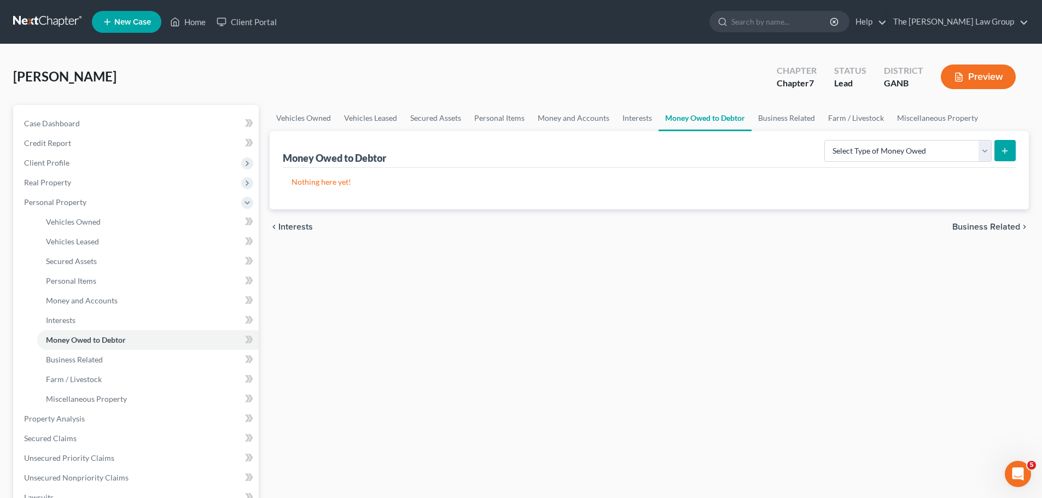
click at [965, 223] on span "Business Related" at bounding box center [986, 227] width 68 height 9
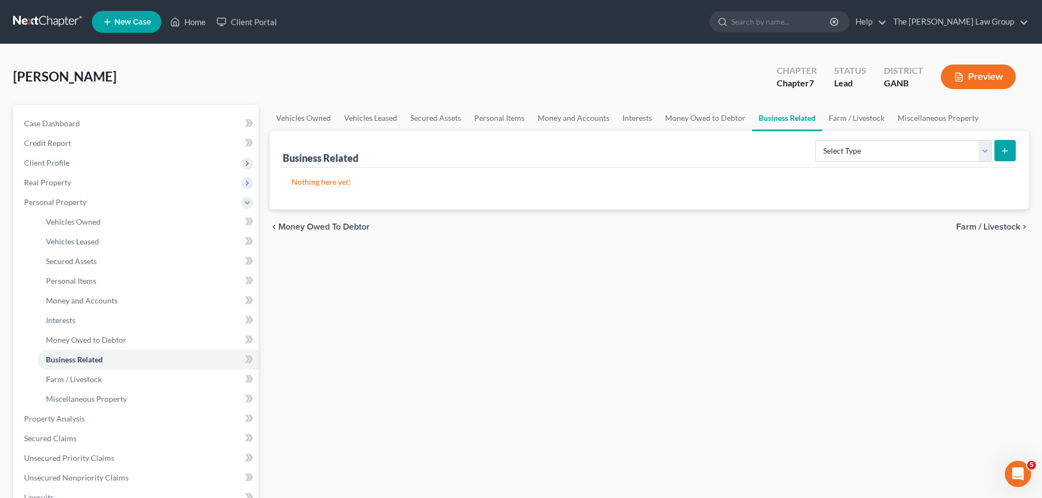
click at [1011, 228] on span "Farm / Livestock" at bounding box center [988, 227] width 64 height 9
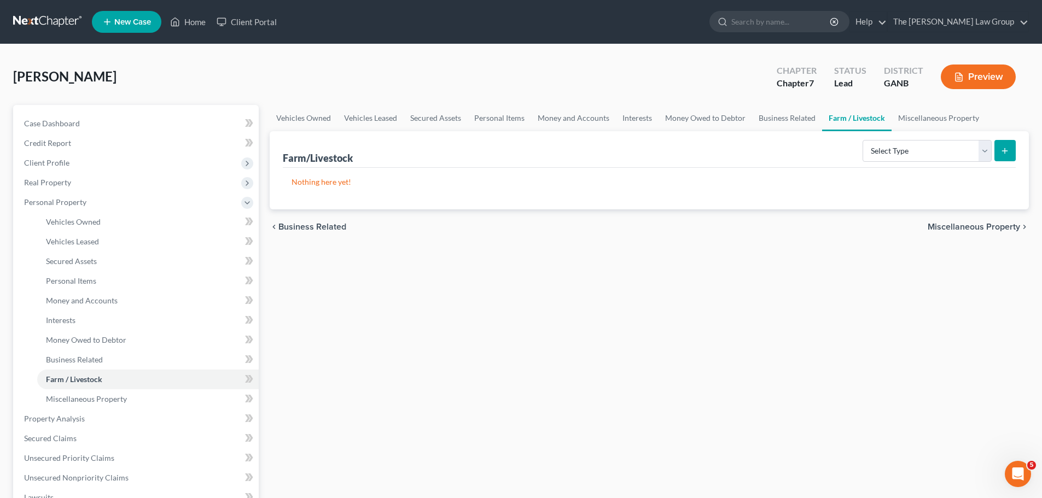
click at [970, 224] on span "Miscellaneous Property" at bounding box center [974, 227] width 92 height 9
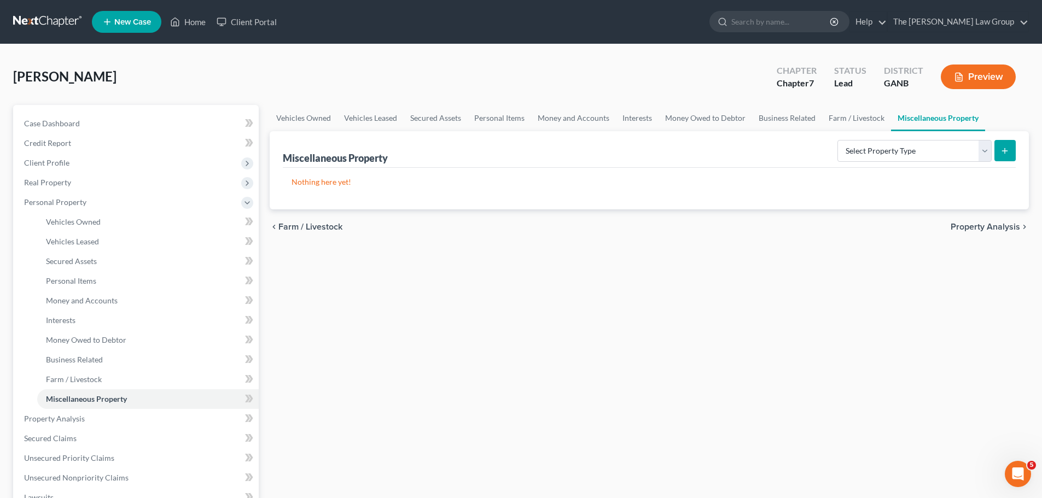
click at [970, 224] on span "Property Analysis" at bounding box center [984, 227] width 69 height 9
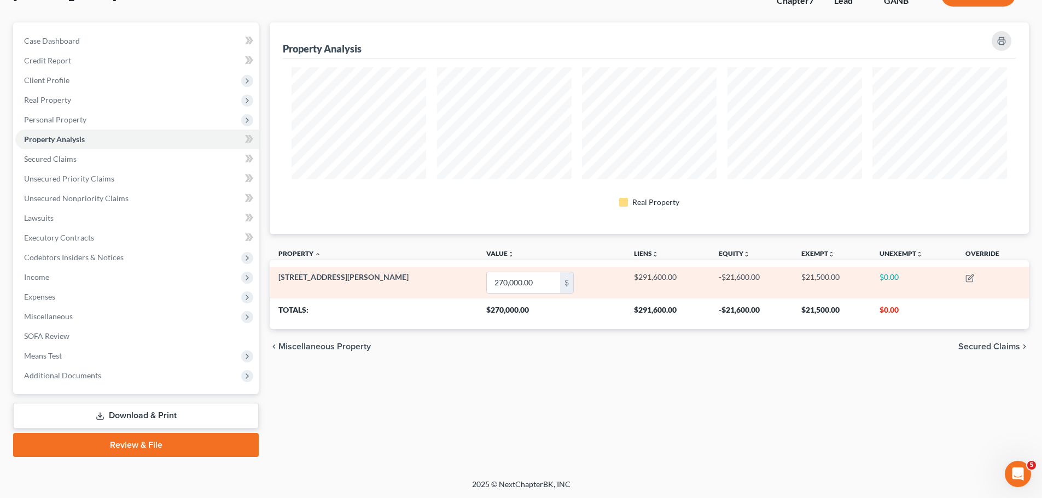
scroll to position [83, 0]
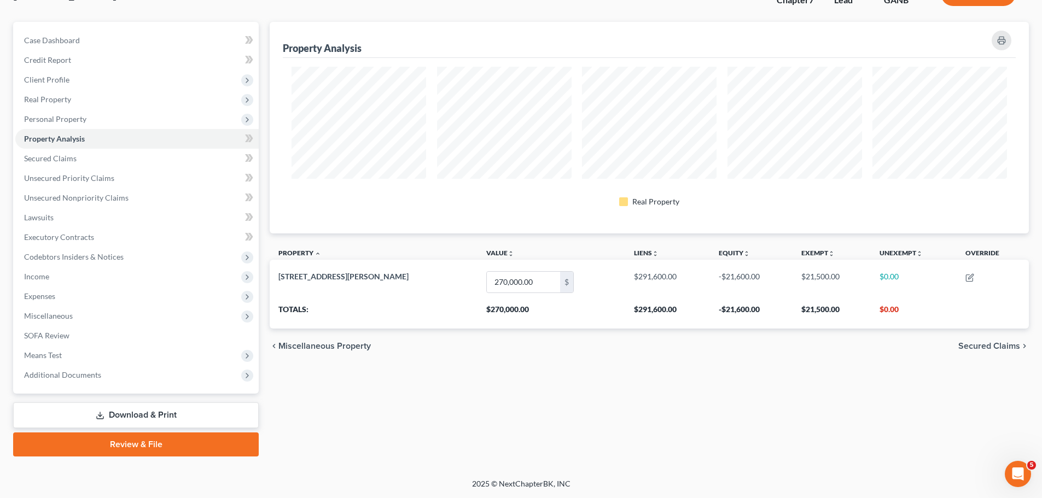
click at [987, 345] on span "Secured Claims" at bounding box center [989, 346] width 62 height 9
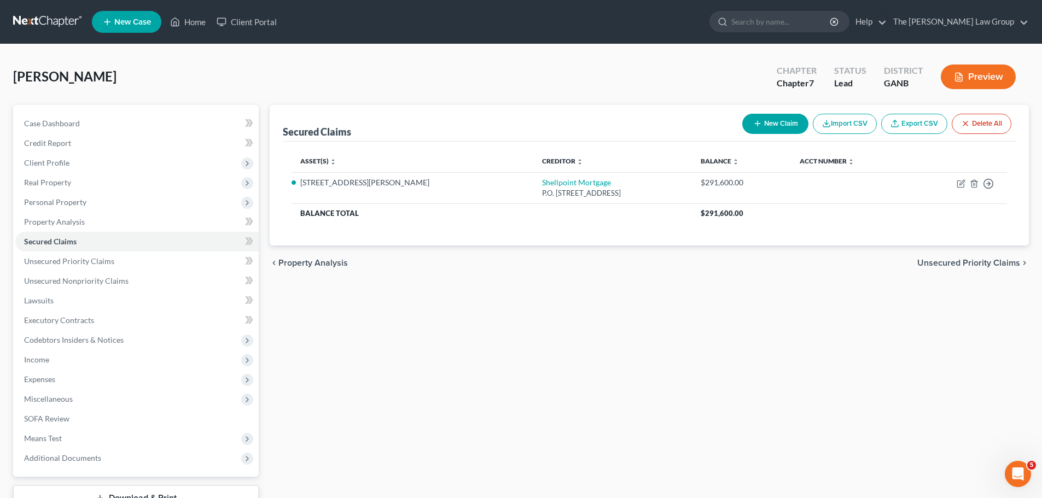
click at [978, 264] on span "Unsecured Priority Claims" at bounding box center [968, 263] width 103 height 9
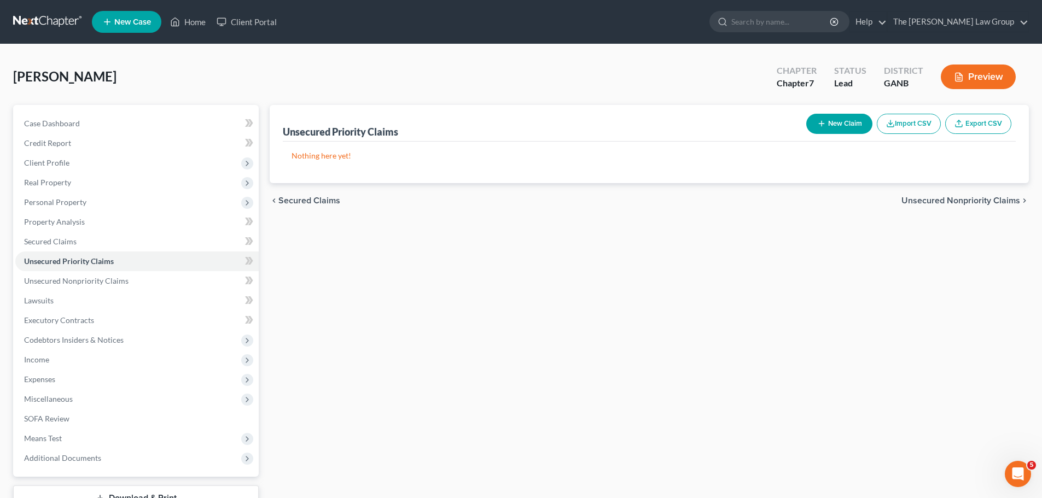
click at [972, 203] on span "Unsecured Nonpriority Claims" at bounding box center [960, 200] width 119 height 9
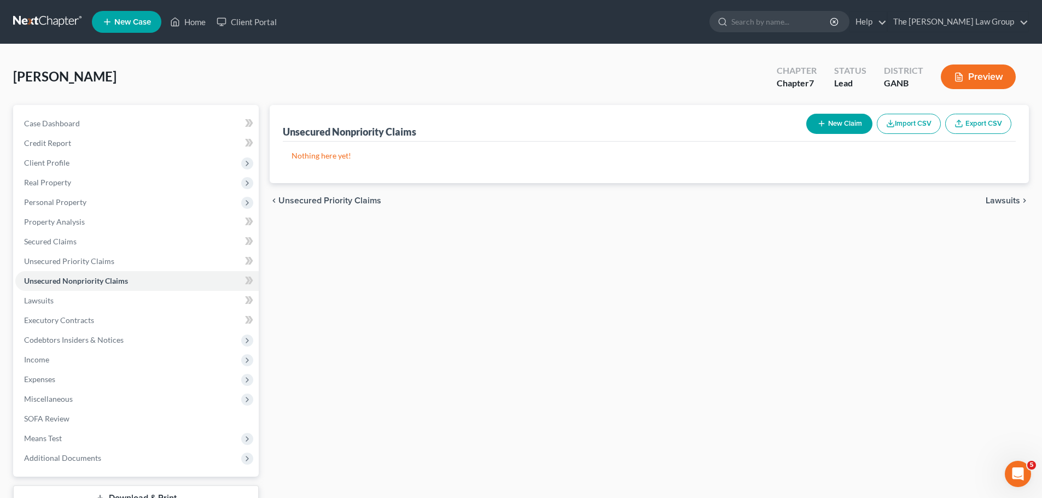
click at [1009, 198] on span "Lawsuits" at bounding box center [1002, 200] width 34 height 9
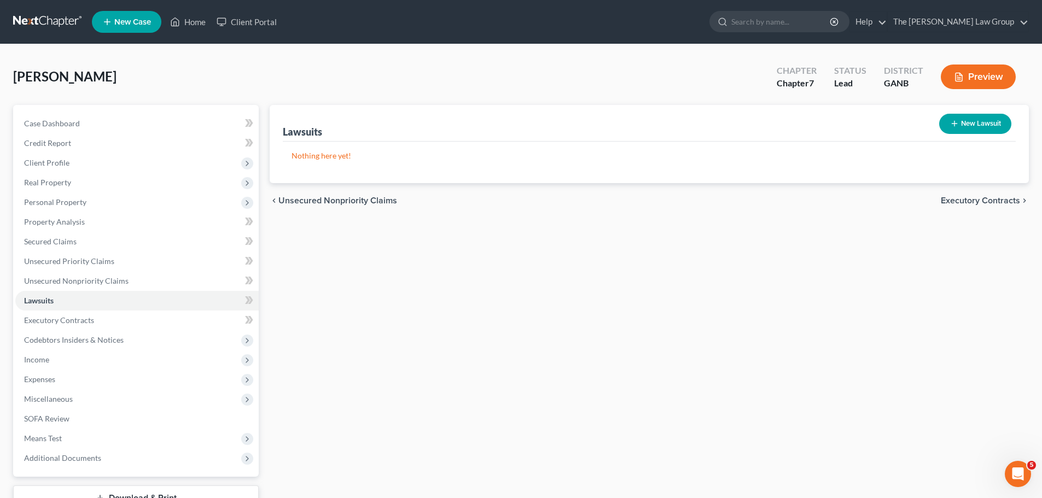
click at [955, 197] on span "Executory Contracts" at bounding box center [980, 200] width 79 height 9
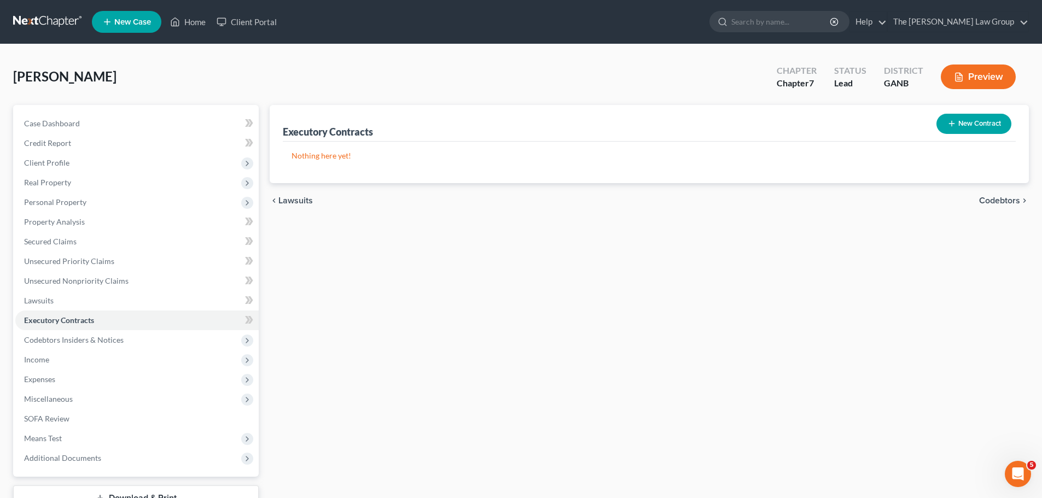
click at [992, 199] on span "Codebtors" at bounding box center [999, 200] width 41 height 9
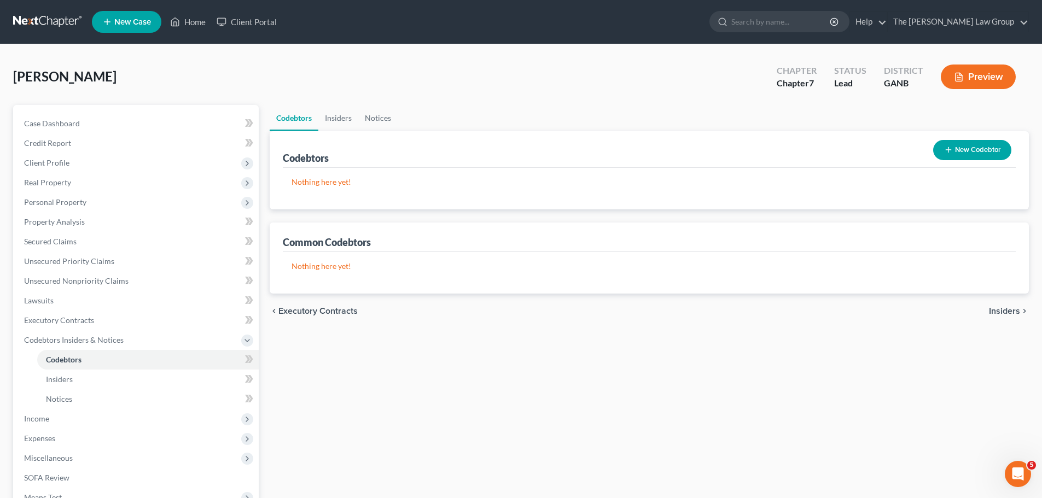
click at [1013, 314] on span "Insiders" at bounding box center [1004, 311] width 31 height 9
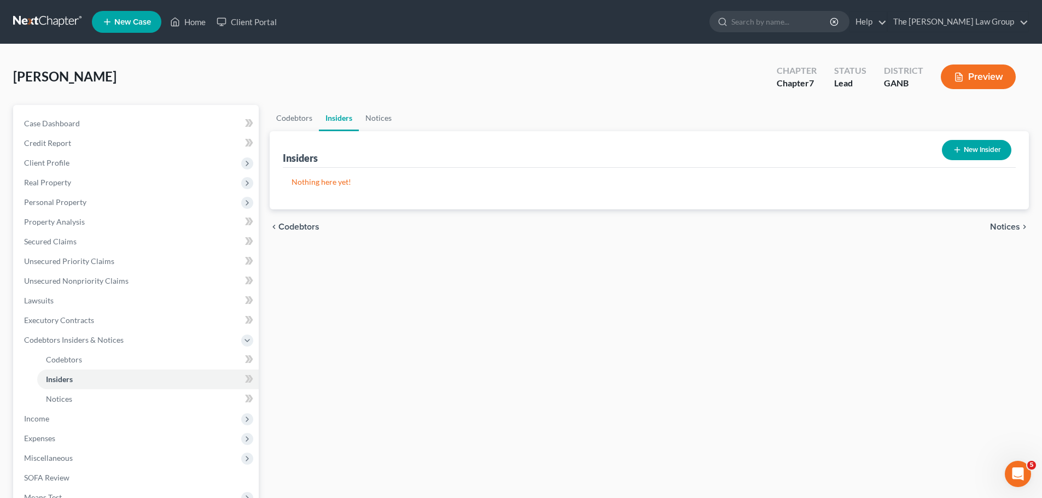
click at [1002, 225] on span "Notices" at bounding box center [1005, 227] width 30 height 9
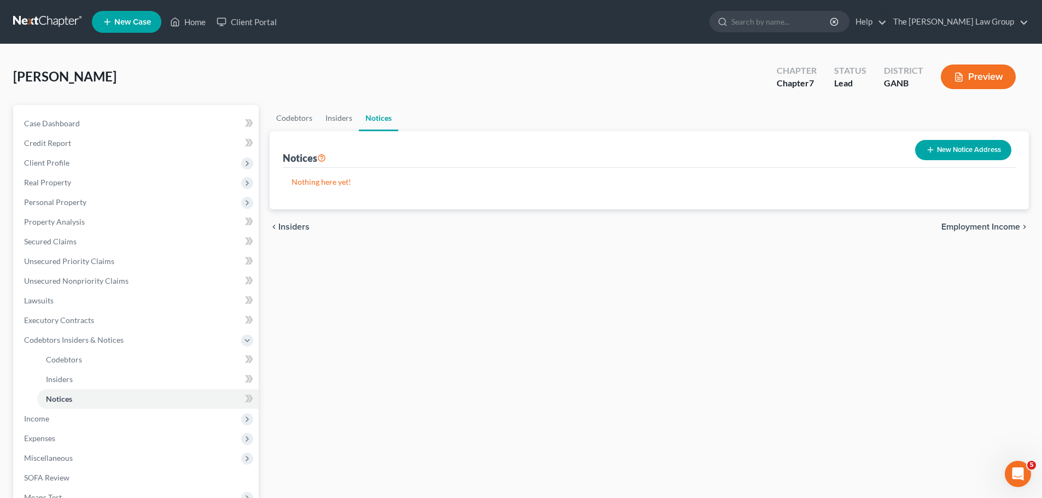
click at [960, 226] on span "Employment Income" at bounding box center [980, 227] width 79 height 9
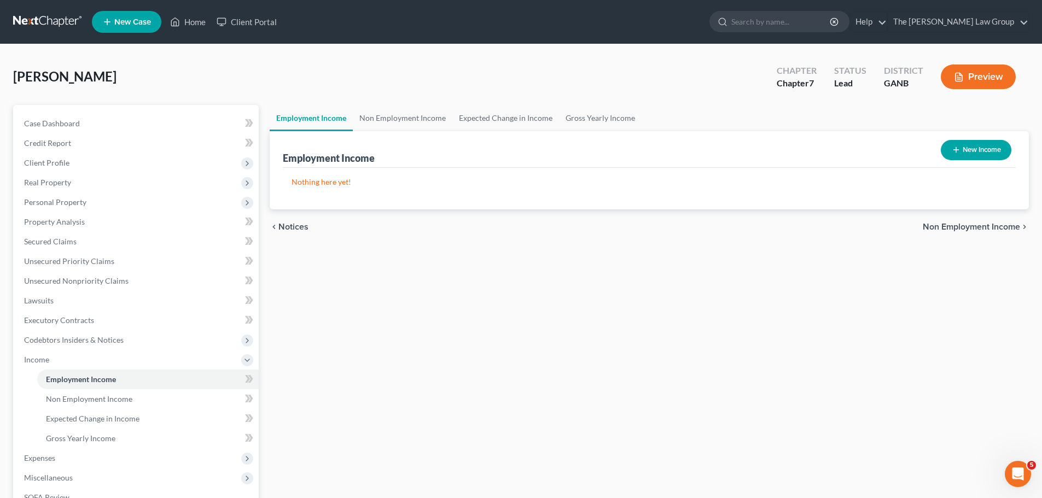
click at [958, 230] on span "Non Employment Income" at bounding box center [971, 227] width 97 height 9
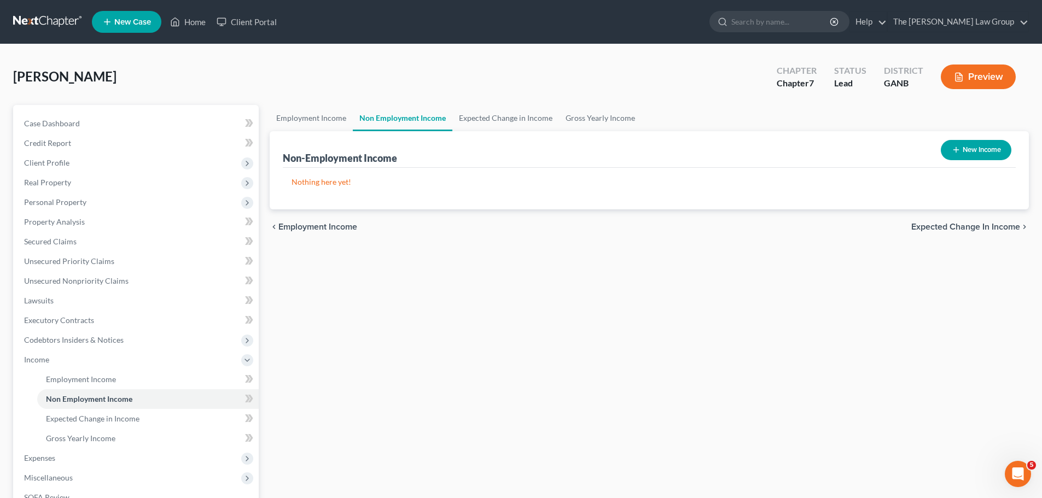
click at [958, 230] on span "Expected Change in Income" at bounding box center [965, 227] width 109 height 9
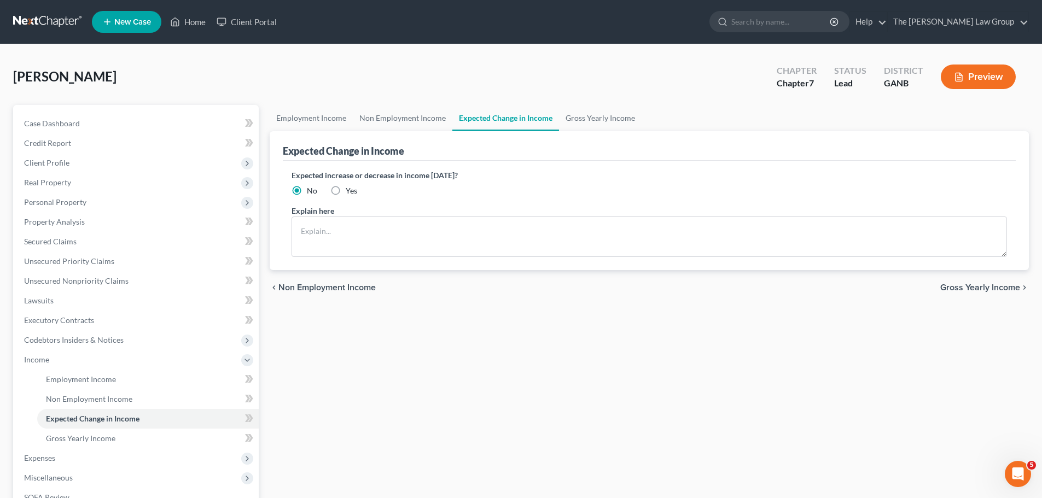
click at [985, 290] on span "Gross Yearly Income" at bounding box center [980, 287] width 80 height 9
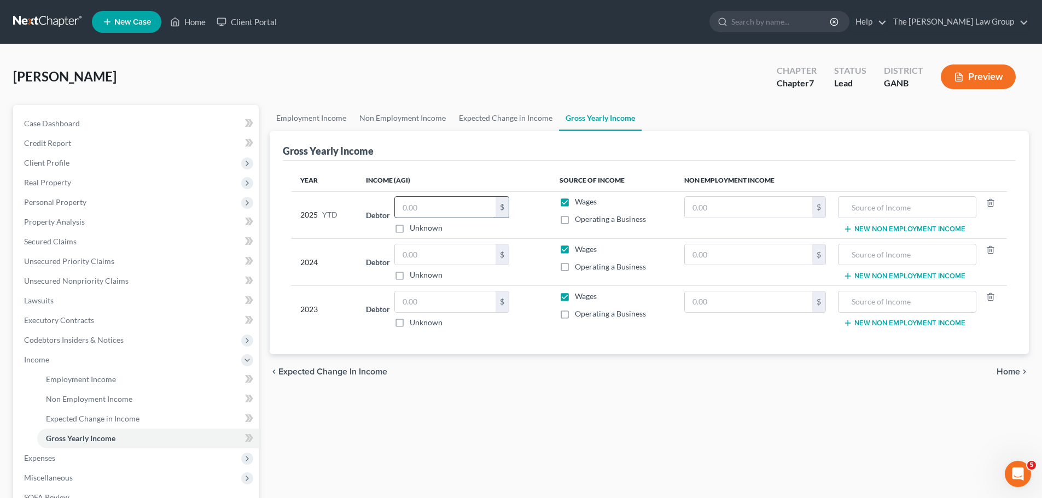
click at [440, 217] on input "text" at bounding box center [445, 207] width 101 height 21
click at [1006, 368] on span "Home" at bounding box center [1008, 372] width 24 height 9
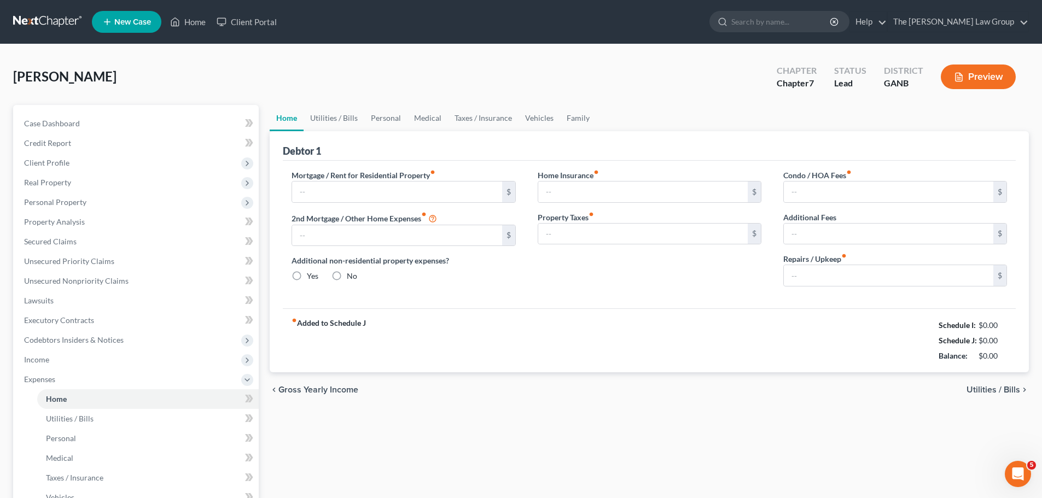
type input "0.00"
radio input "true"
type input "0.00"
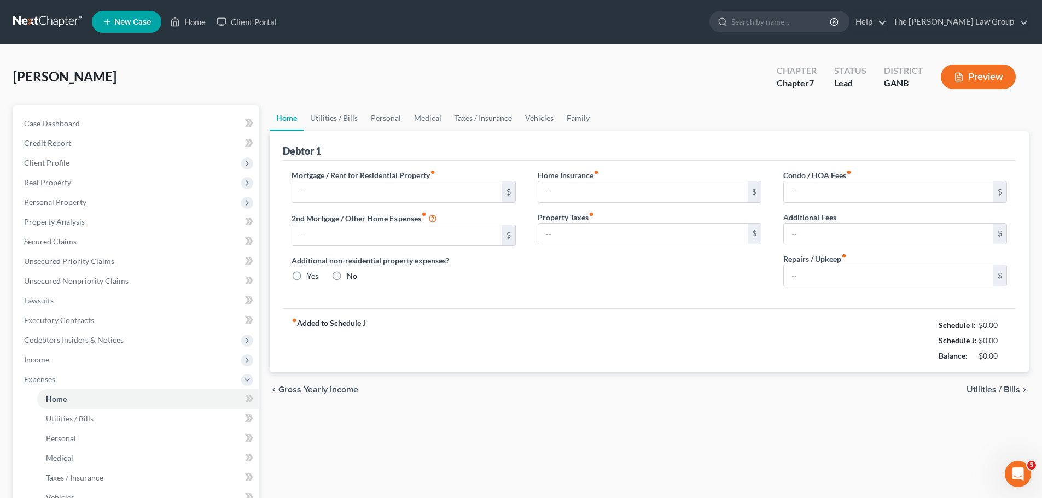
type input "0.00"
click at [450, 185] on input "text" at bounding box center [396, 192] width 209 height 21
type input "1,347.00"
click at [1015, 396] on div "chevron_left Gross Yearly Income Utilities / Bills chevron_right" at bounding box center [649, 389] width 759 height 35
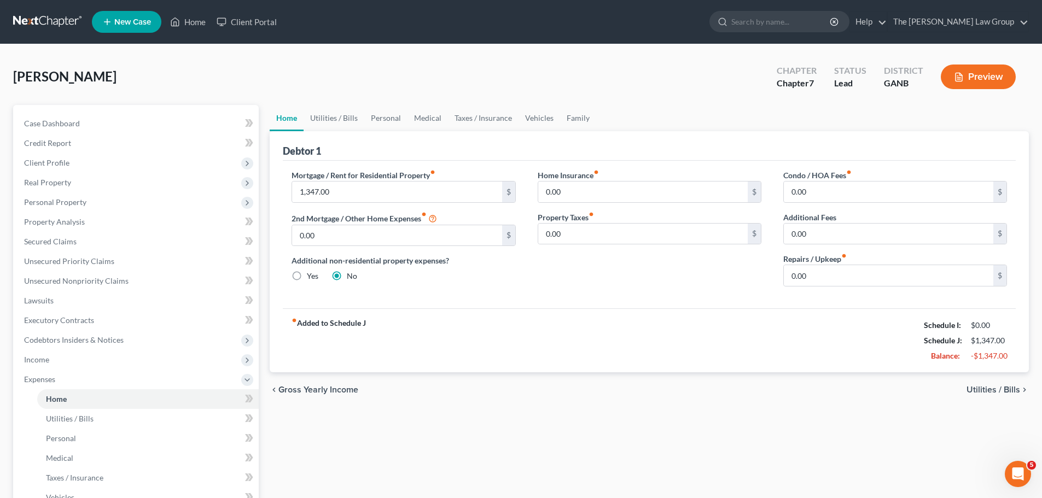
click at [1012, 390] on span "Utilities / Bills" at bounding box center [993, 390] width 54 height 9
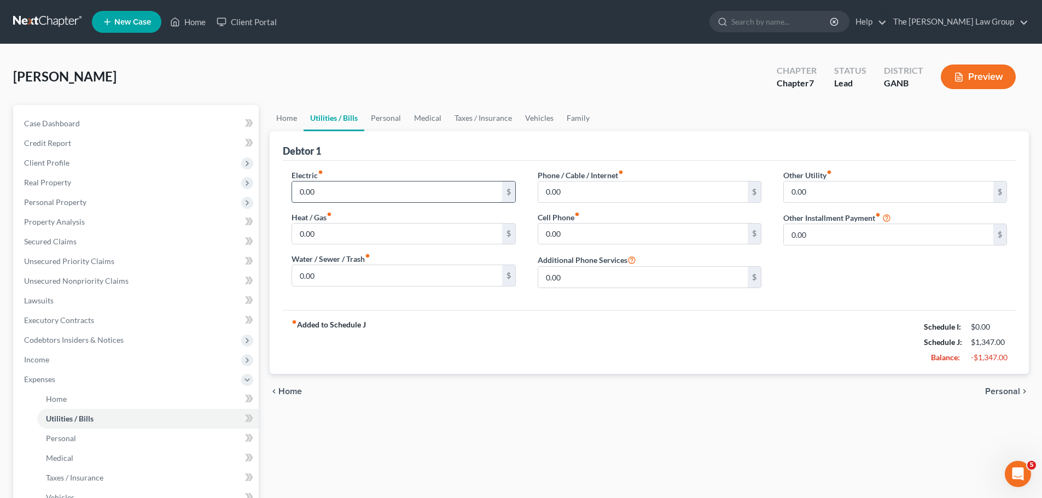
click at [473, 184] on input "0.00" at bounding box center [396, 192] width 209 height 21
type input "600"
click at [553, 189] on input "0.00" at bounding box center [642, 192] width 209 height 21
type input "150"
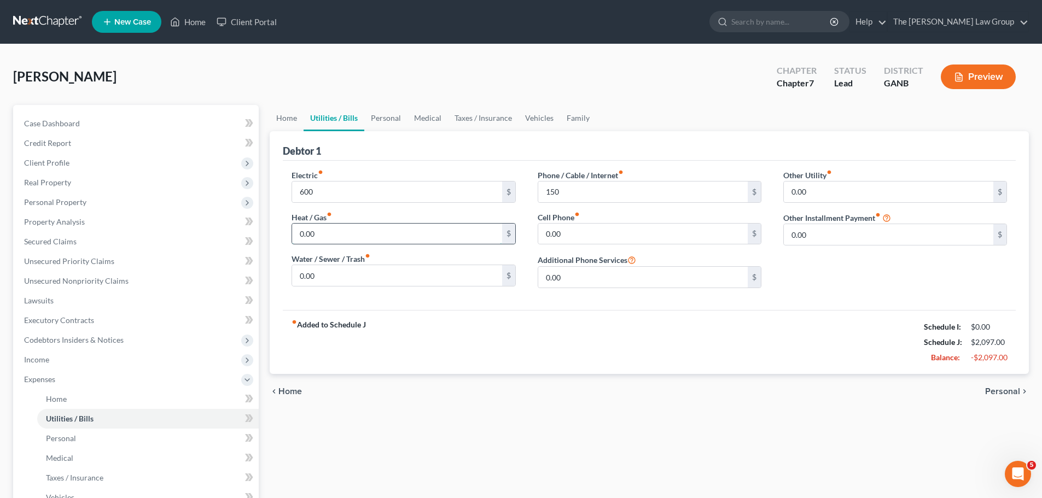
click at [353, 237] on input "0.00" at bounding box center [396, 234] width 209 height 21
type input "80"
type input "100"
click at [607, 237] on input "text" at bounding box center [642, 234] width 209 height 21
type input "100"
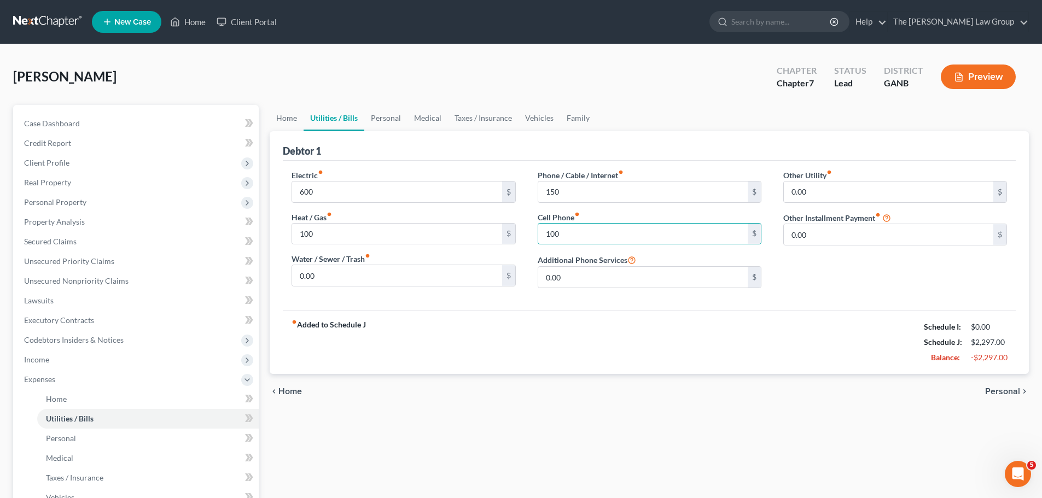
click at [521, 329] on div "fiber_manual_record Added to Schedule J Schedule I: $0.00 Schedule J: $2,297.00…" at bounding box center [649, 342] width 733 height 64
click at [348, 280] on input "0.00" at bounding box center [396, 275] width 209 height 21
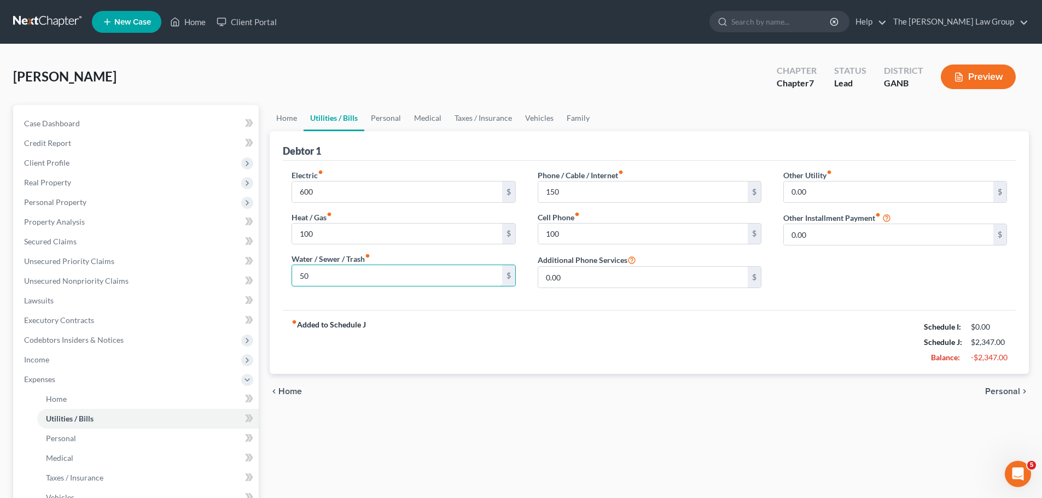
type input "50"
click at [541, 318] on div "fiber_manual_record Added to Schedule J Schedule I: $0.00 Schedule J: $2,347.00…" at bounding box center [649, 342] width 733 height 64
click at [1000, 393] on span "Personal" at bounding box center [1002, 391] width 35 height 9
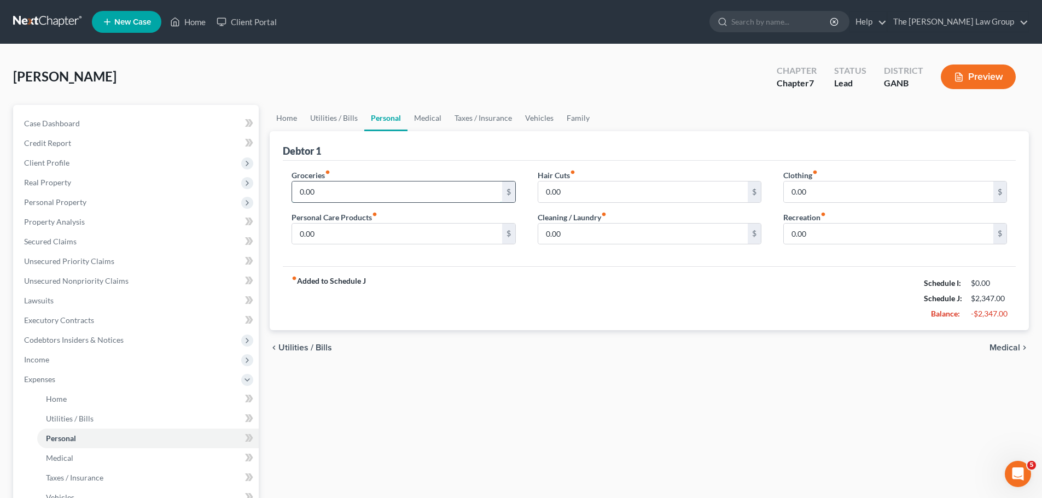
click at [365, 188] on input "0.00" at bounding box center [396, 192] width 209 height 21
type input "500"
click at [520, 264] on div "Groceries fiber_manual_record 500 $ Personal Care Products fiber_manual_record …" at bounding box center [649, 214] width 733 height 106
click at [1008, 344] on span "Medical" at bounding box center [1004, 347] width 31 height 9
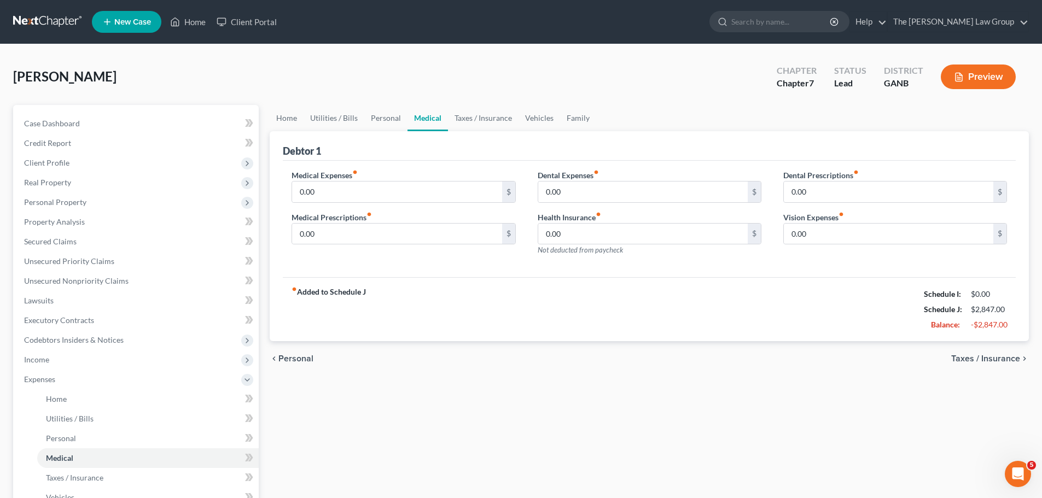
click at [1002, 361] on span "Taxes / Insurance" at bounding box center [985, 358] width 69 height 9
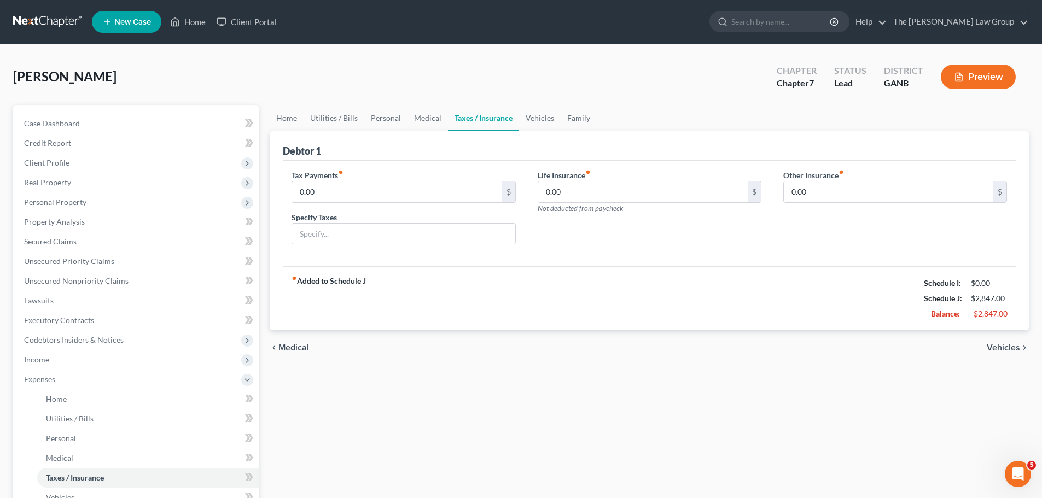
click at [1006, 357] on div "chevron_left Medical Vehicles chevron_right" at bounding box center [649, 347] width 759 height 35
click at [1008, 348] on span "Vehicles" at bounding box center [1003, 347] width 33 height 9
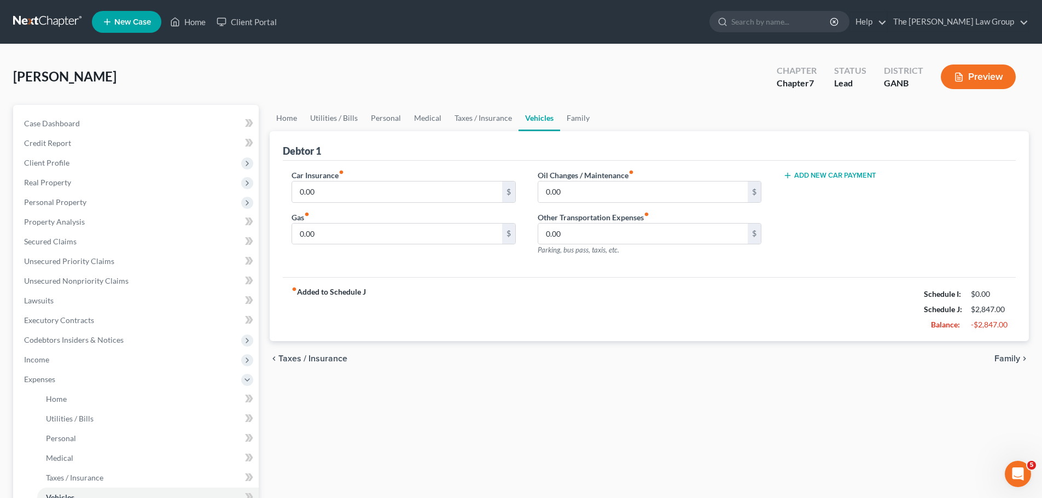
click at [1008, 348] on div "chevron_left Taxes / Insurance Family chevron_right" at bounding box center [649, 358] width 759 height 35
click at [1007, 363] on span "Family" at bounding box center [1007, 358] width 26 height 9
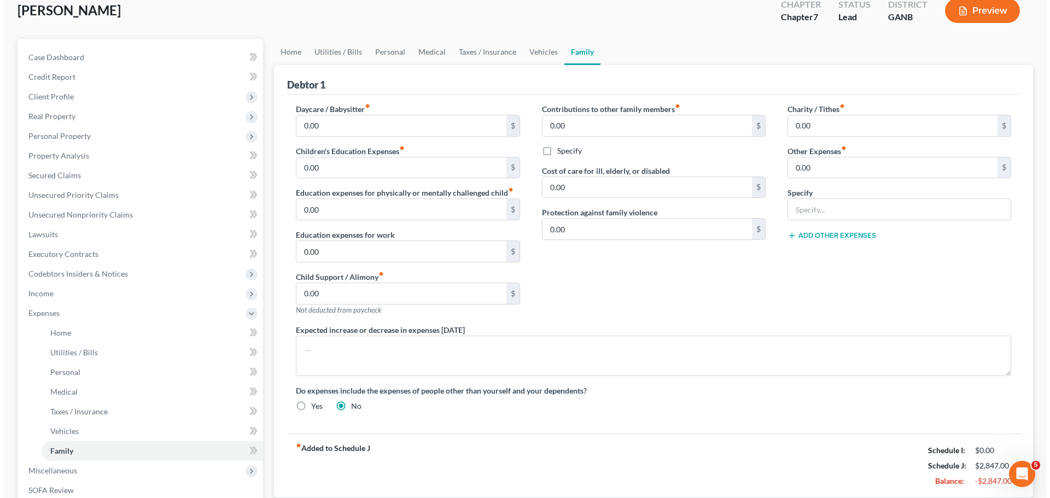
scroll to position [221, 0]
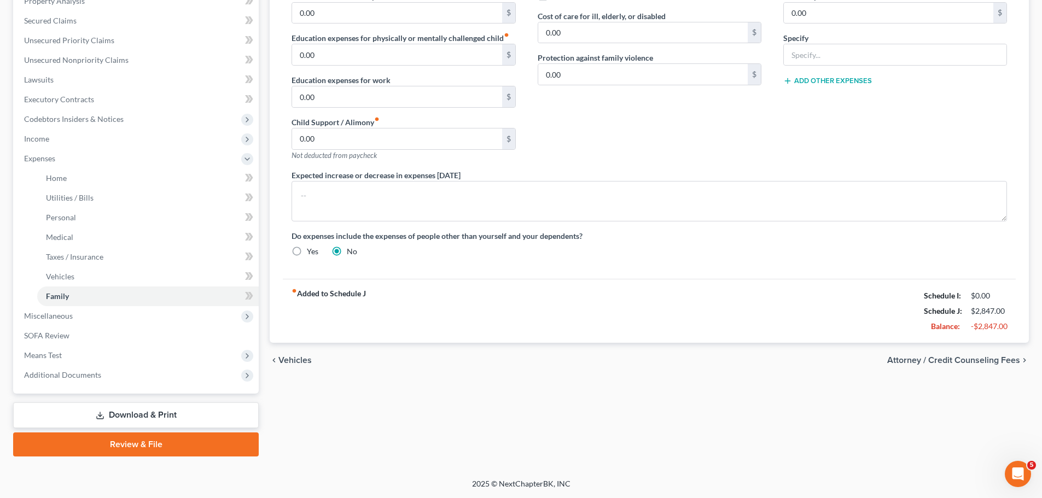
click at [990, 353] on div "chevron_left Vehicles Attorney / Credit Counseling Fees chevron_right" at bounding box center [649, 360] width 759 height 35
click at [981, 362] on span "Attorney / Credit Counseling Fees" at bounding box center [953, 360] width 133 height 9
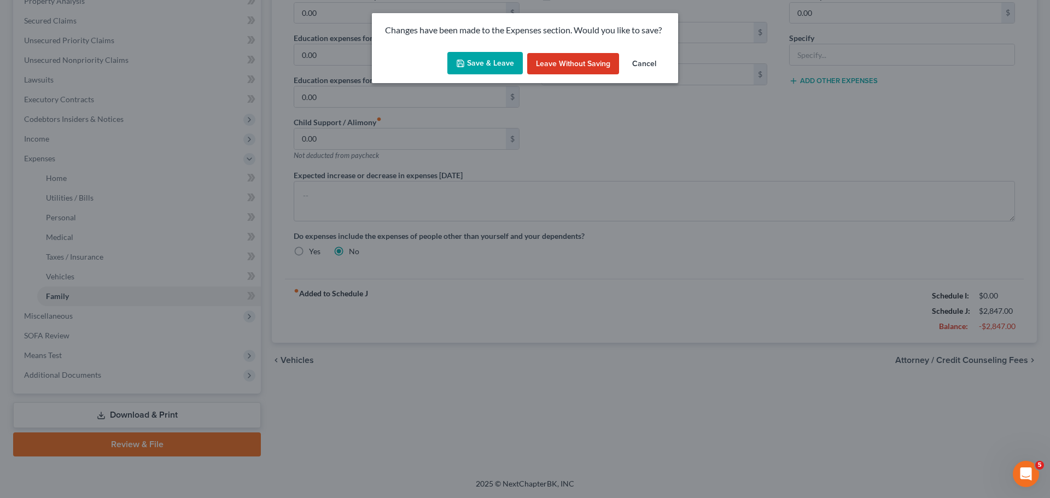
click at [491, 66] on button "Save & Leave" at bounding box center [484, 63] width 75 height 23
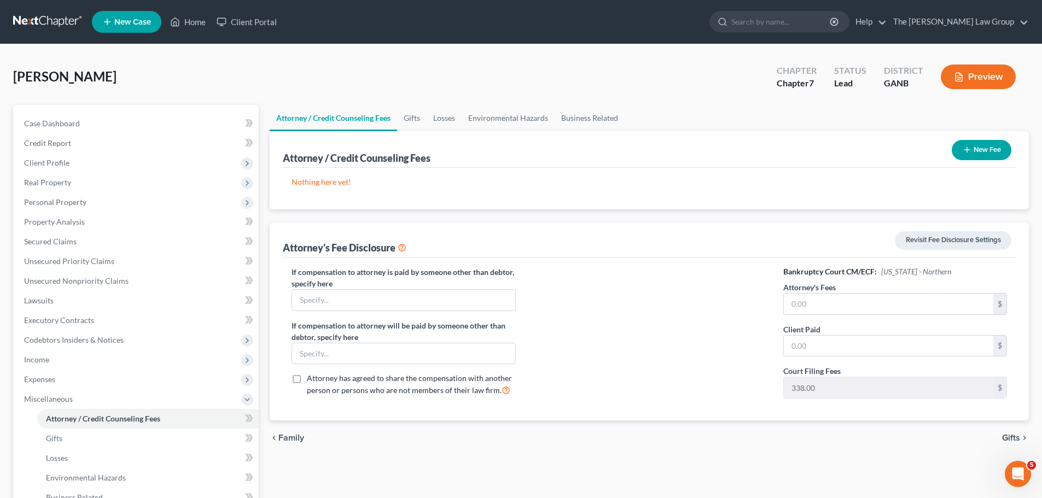
click at [974, 74] on button "Preview" at bounding box center [978, 77] width 75 height 25
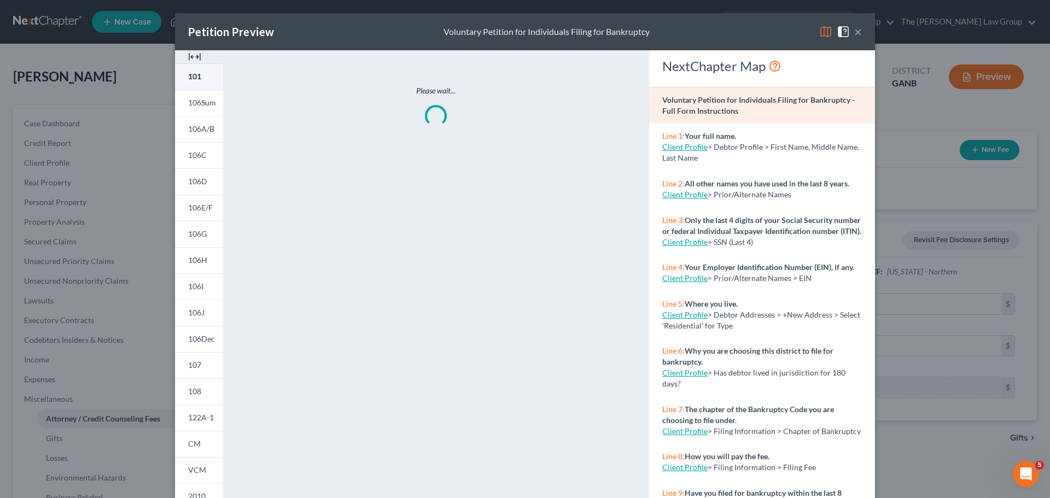
click at [195, 74] on span "101" at bounding box center [194, 76] width 13 height 9
click at [197, 104] on span "106Sum" at bounding box center [202, 102] width 28 height 9
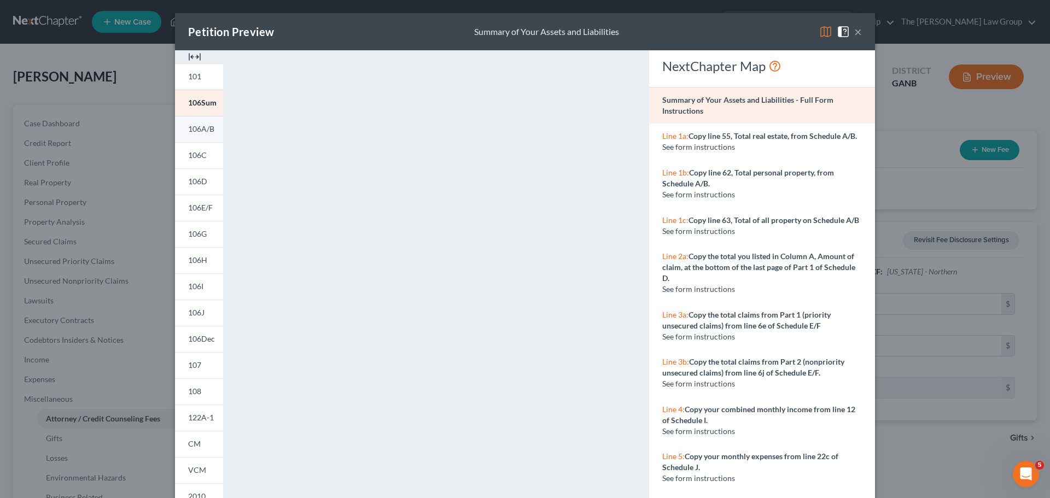
click at [188, 118] on link "106A/B" at bounding box center [199, 129] width 48 height 26
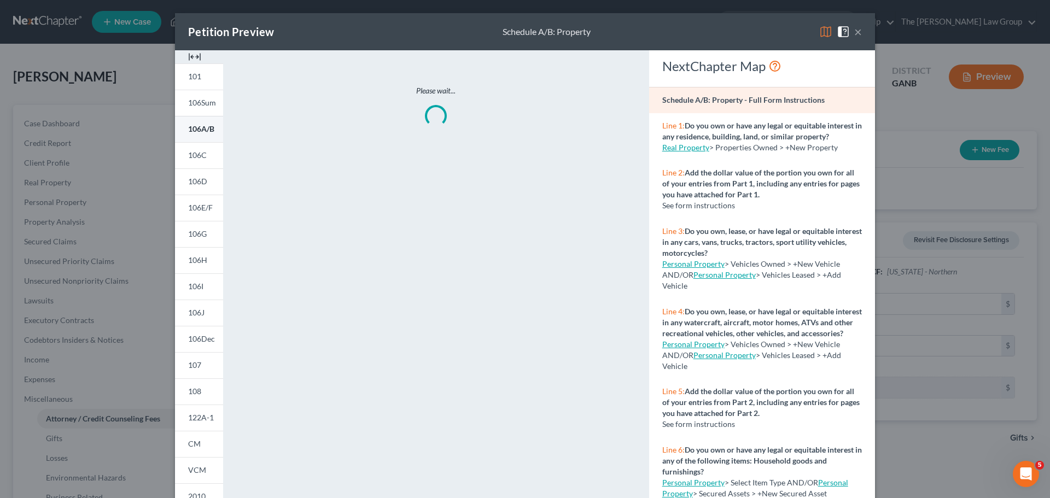
click at [195, 127] on span "106A/B" at bounding box center [201, 128] width 26 height 9
click at [190, 153] on span "106C" at bounding box center [197, 154] width 19 height 9
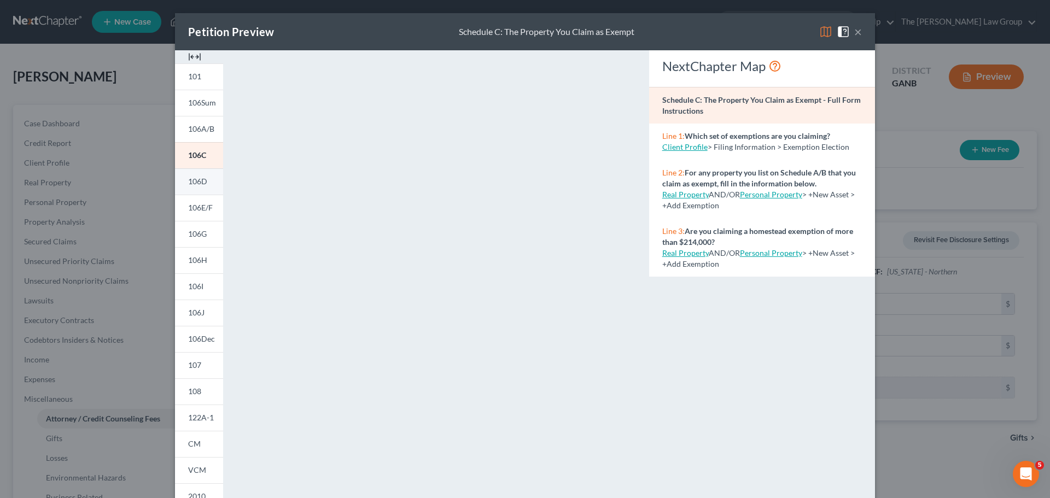
click at [202, 183] on span "106D" at bounding box center [197, 181] width 19 height 9
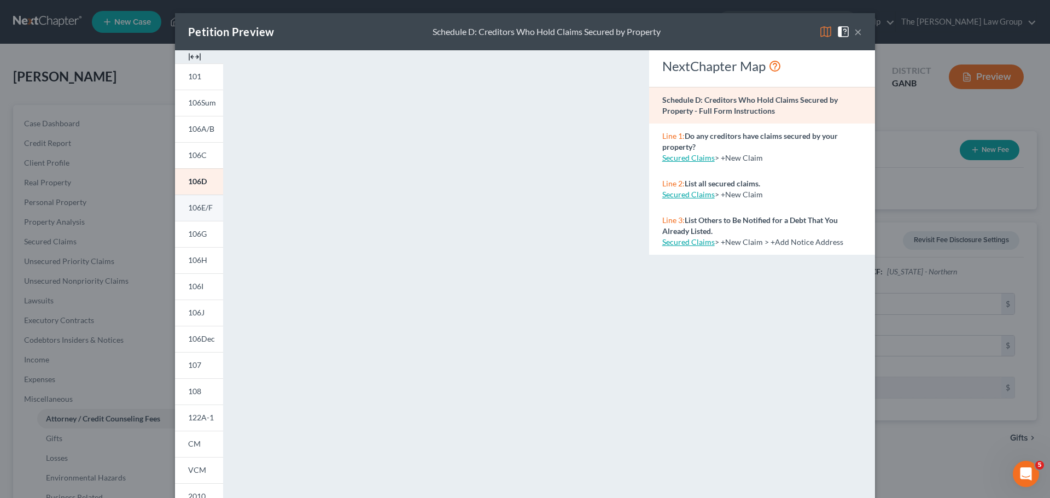
click at [193, 203] on span "106E/F" at bounding box center [200, 207] width 25 height 9
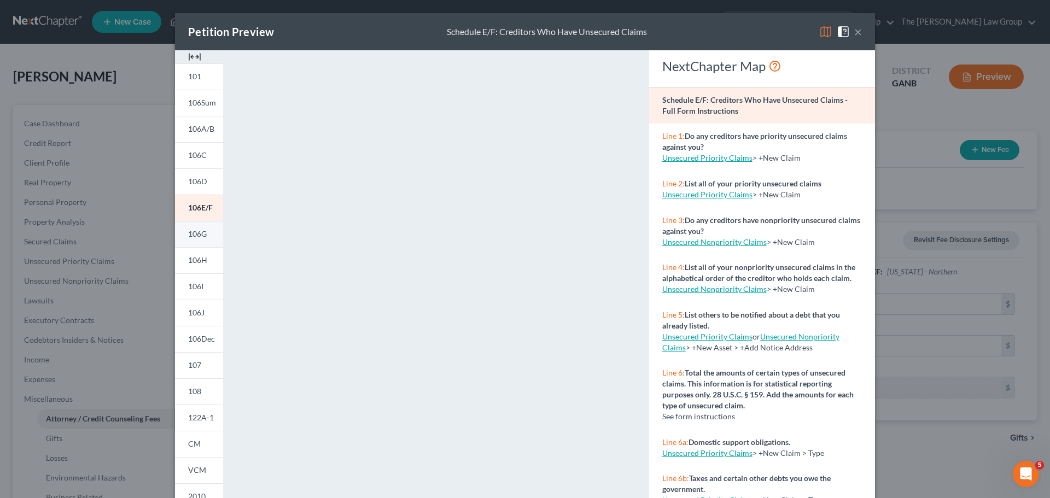
click at [196, 235] on span "106G" at bounding box center [197, 233] width 19 height 9
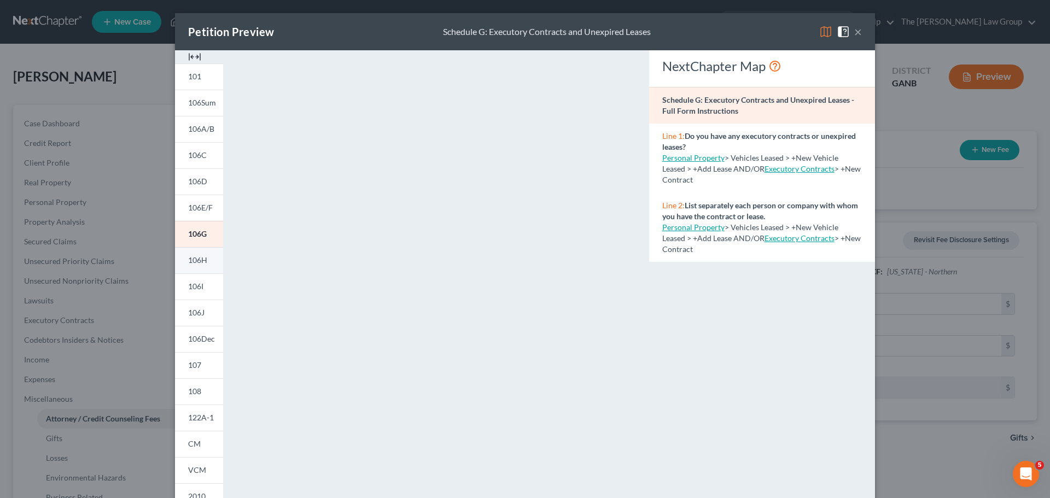
click at [200, 262] on span "106H" at bounding box center [197, 259] width 19 height 9
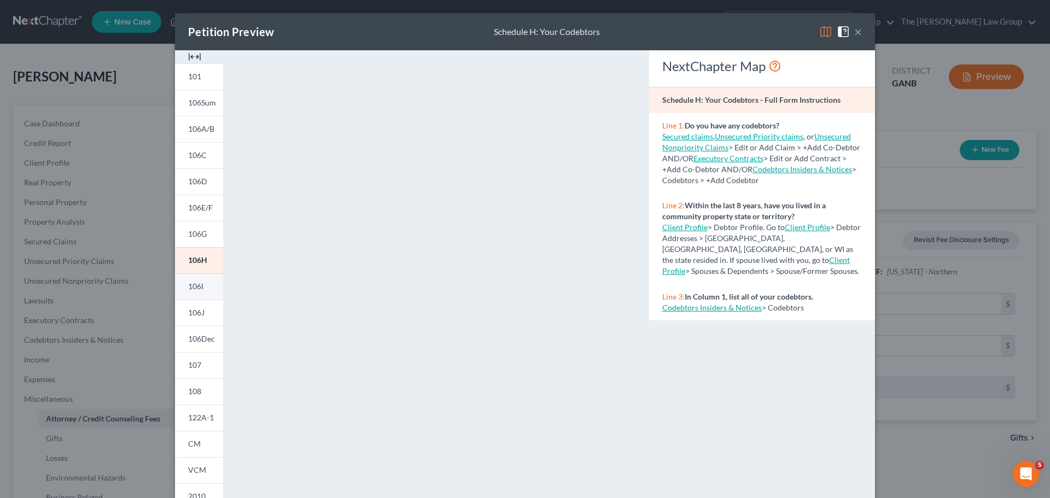
click at [189, 285] on span "106I" at bounding box center [195, 286] width 15 height 9
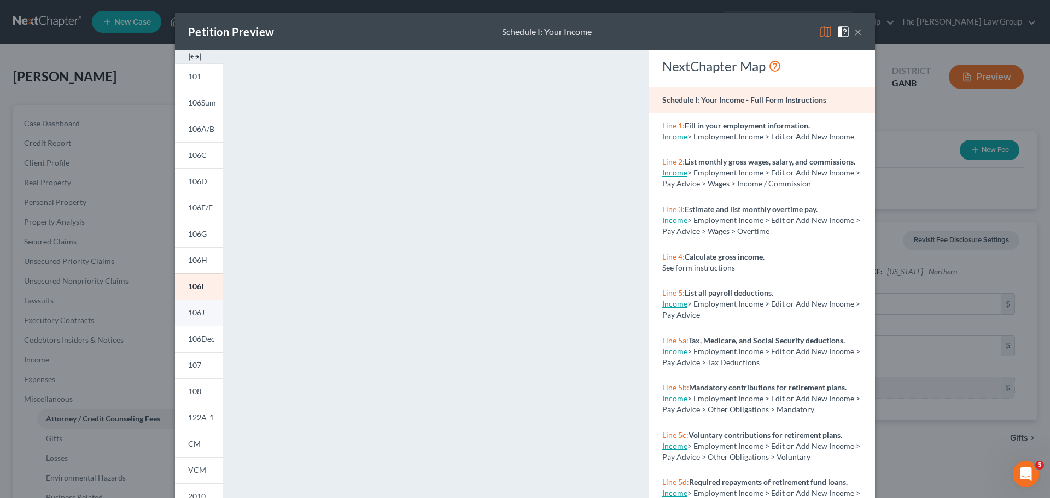
click at [190, 311] on span "106J" at bounding box center [196, 312] width 16 height 9
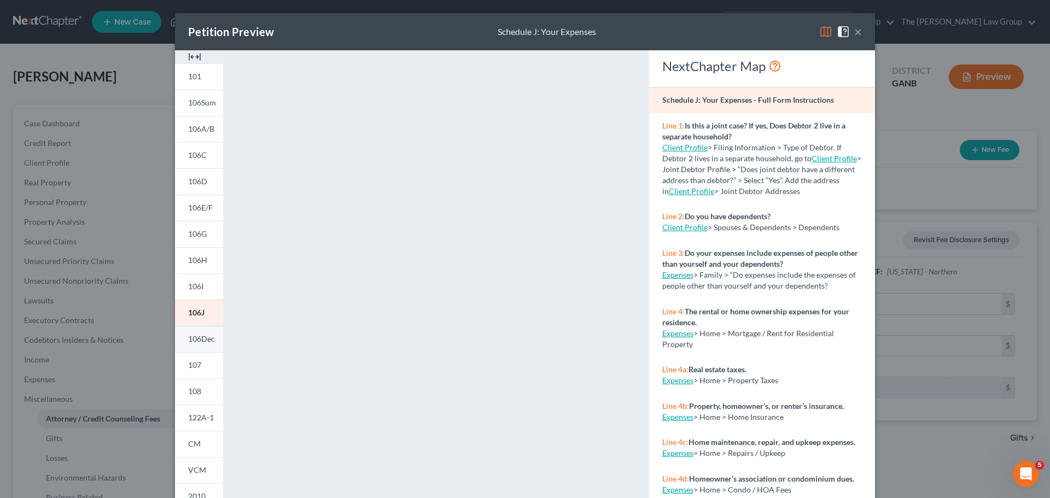
click at [201, 339] on span "106Dec" at bounding box center [201, 338] width 27 height 9
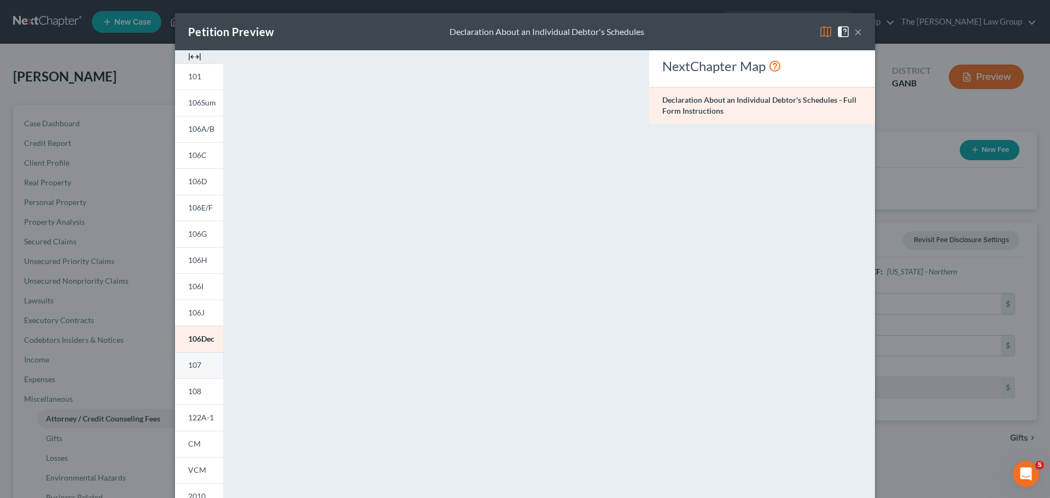
click at [193, 358] on link "107" at bounding box center [199, 365] width 48 height 26
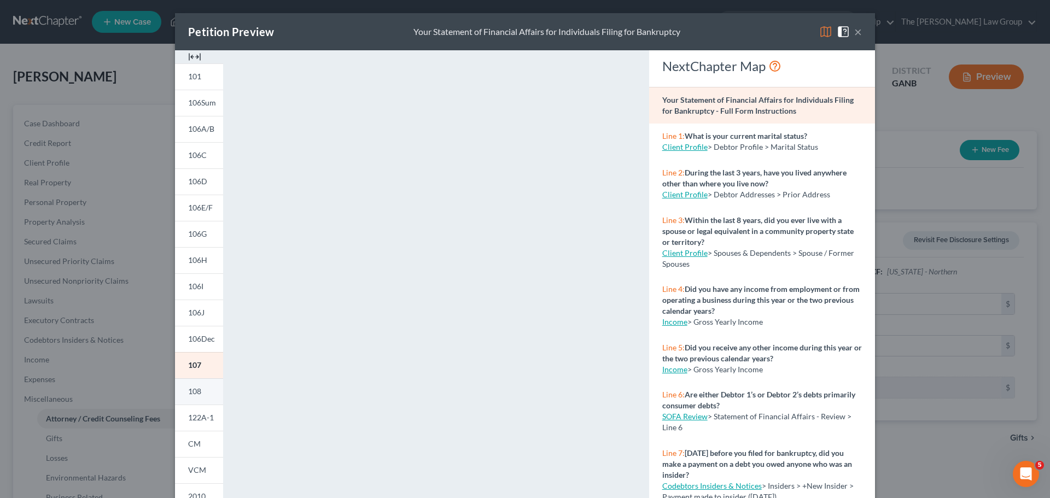
click at [196, 388] on span "108" at bounding box center [194, 391] width 13 height 9
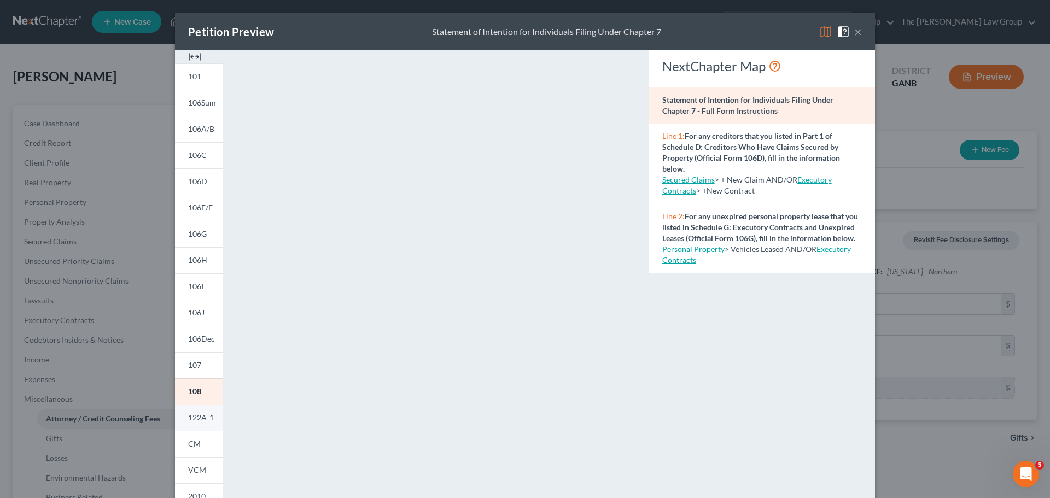
click at [194, 414] on span "122A-1" at bounding box center [201, 417] width 26 height 9
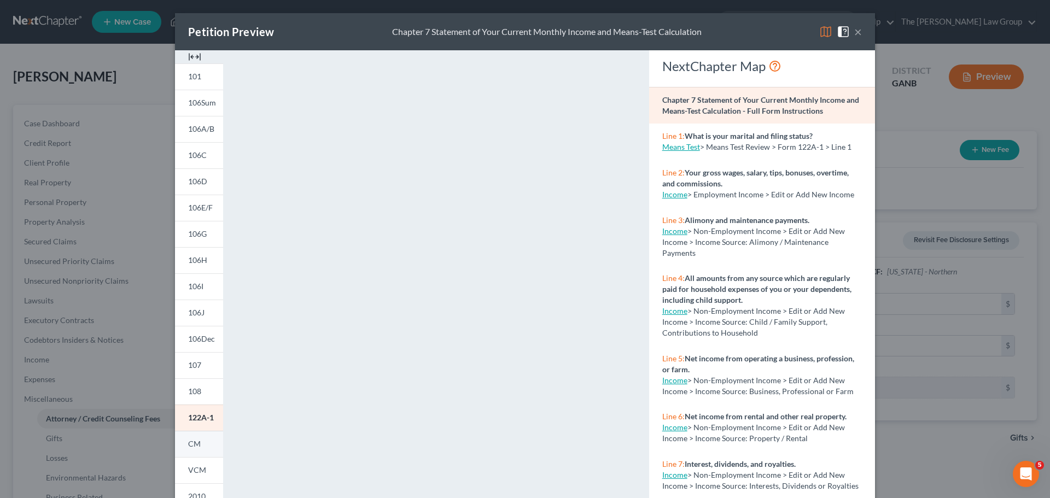
click at [182, 445] on link "CM" at bounding box center [199, 444] width 48 height 26
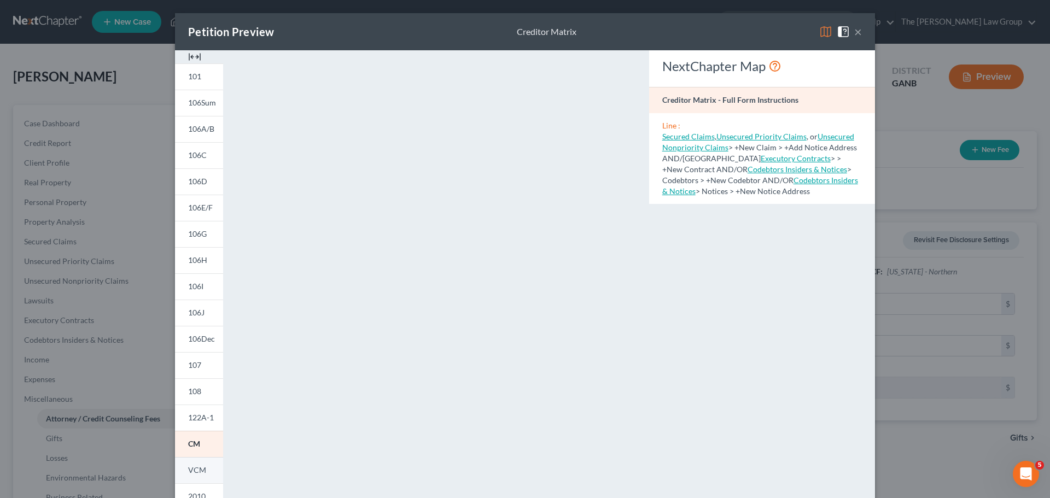
click at [201, 473] on span "VCM" at bounding box center [197, 469] width 18 height 9
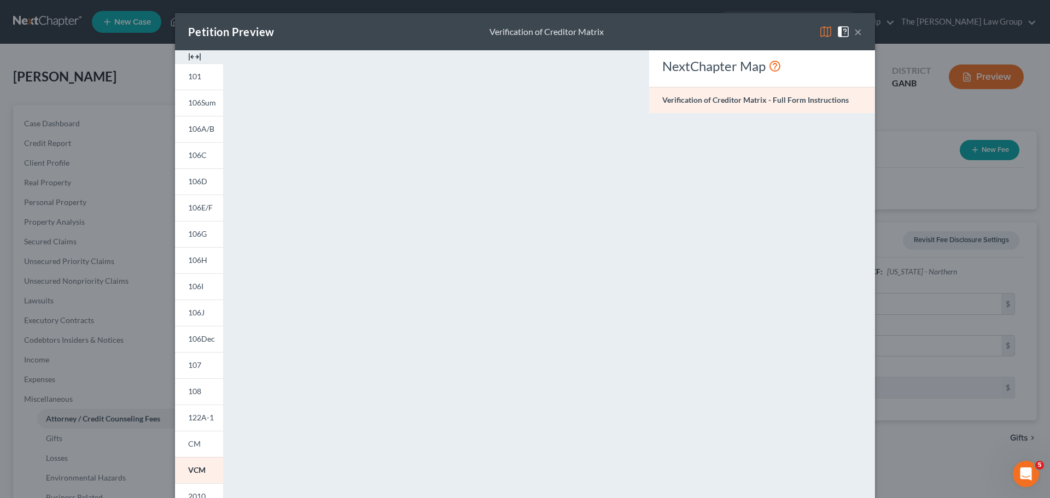
click at [854, 32] on button "×" at bounding box center [858, 31] width 8 height 13
